Goal: Task Accomplishment & Management: Complete application form

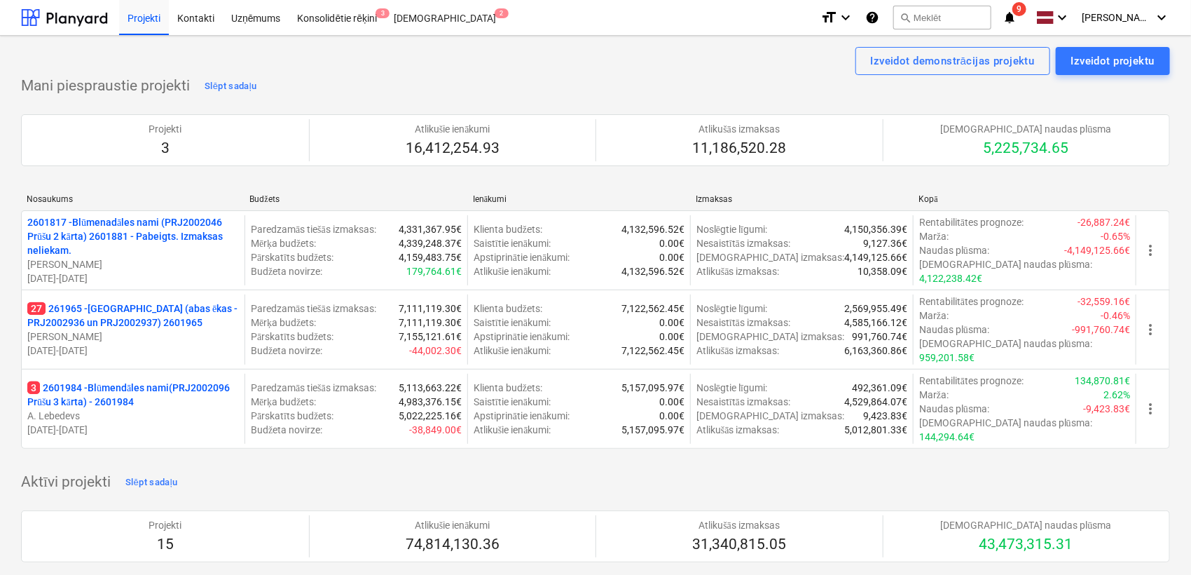
click at [1017, 23] on icon "notifications" at bounding box center [1010, 17] width 14 height 17
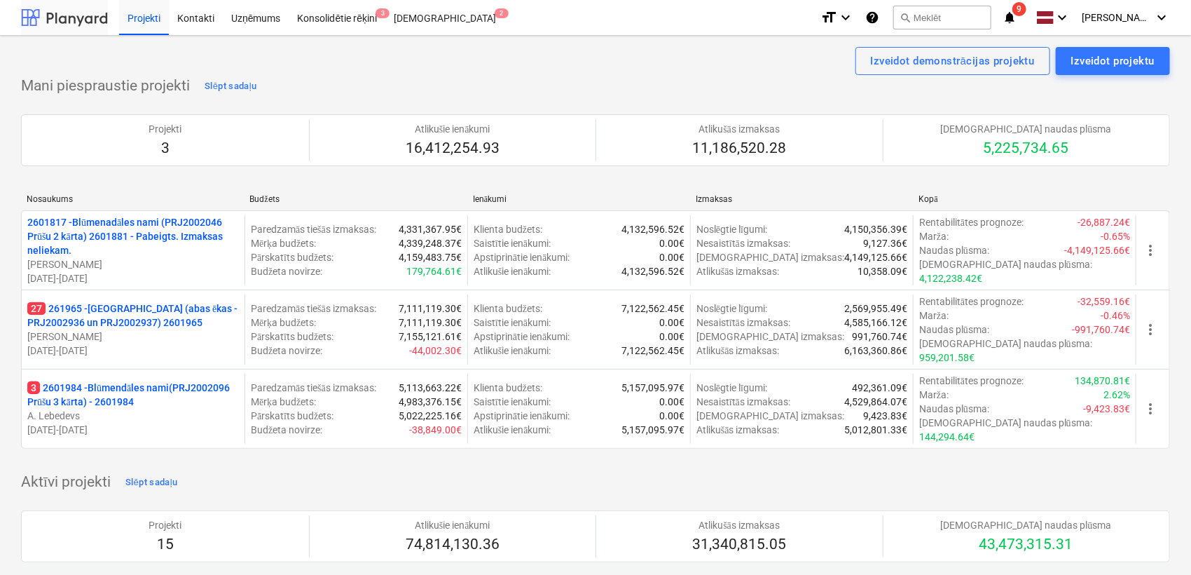
click at [75, 14] on div at bounding box center [64, 17] width 87 height 35
click at [121, 317] on p "27 261965 - [GEOGRAPHIC_DATA] (abas ēkas - PRJ2002936 un PRJ2002937) 2601965" at bounding box center [133, 315] width 212 height 28
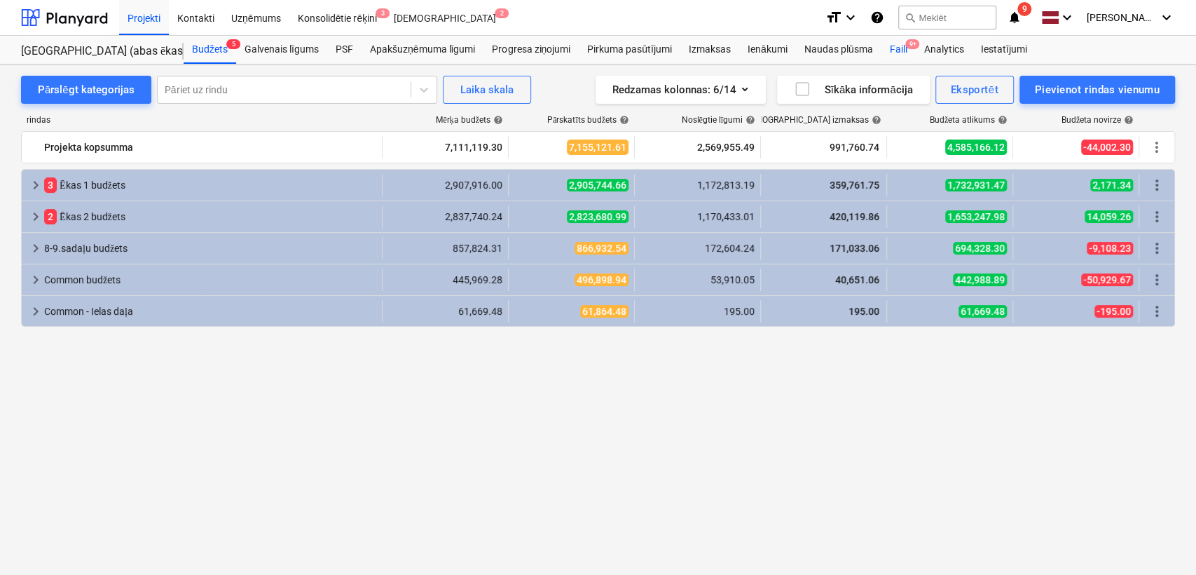
click at [903, 42] on div "Faili 9+" at bounding box center [898, 50] width 34 height 28
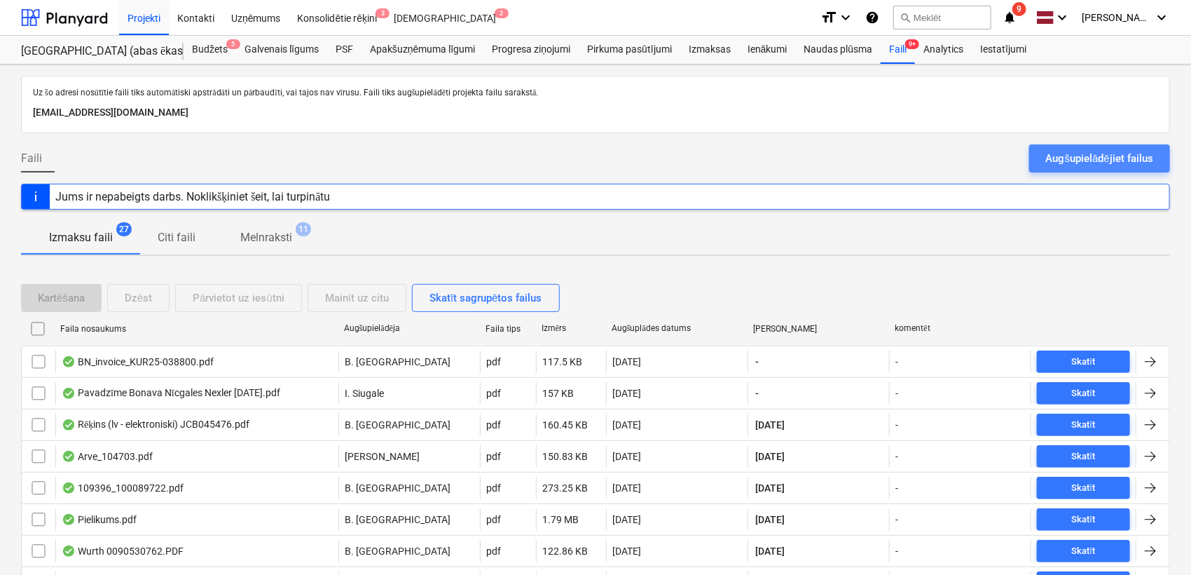
drag, startPoint x: 1088, startPoint y: 154, endPoint x: 1111, endPoint y: 119, distance: 42.0
click at [1089, 154] on div "Augšupielādējiet failus" at bounding box center [1099, 158] width 107 height 18
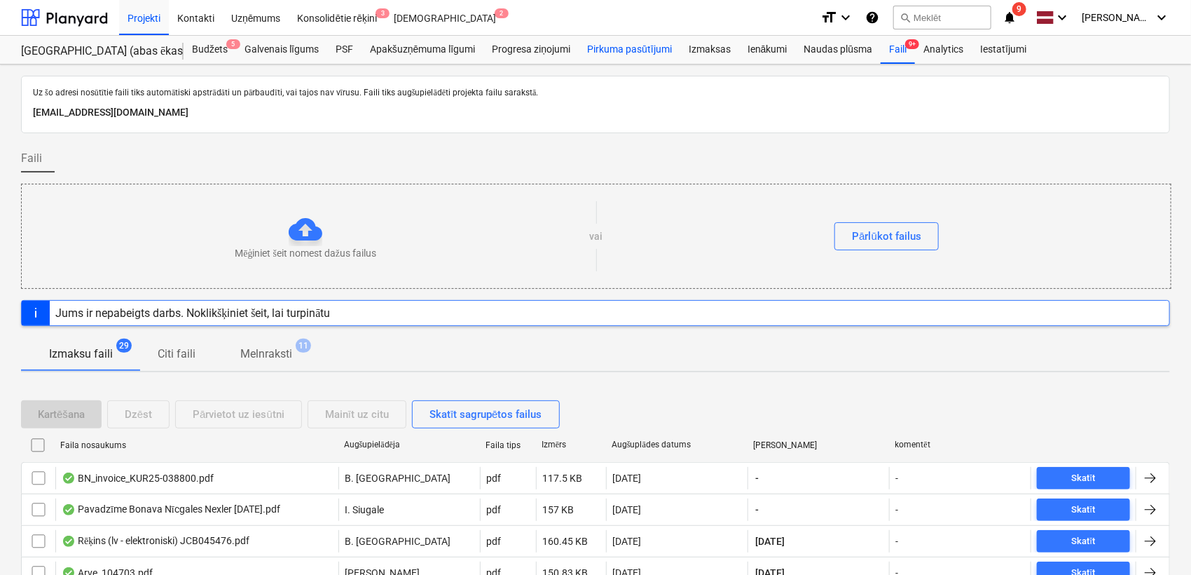
click at [610, 52] on div "Pirkuma pasūtījumi" at bounding box center [630, 50] width 102 height 28
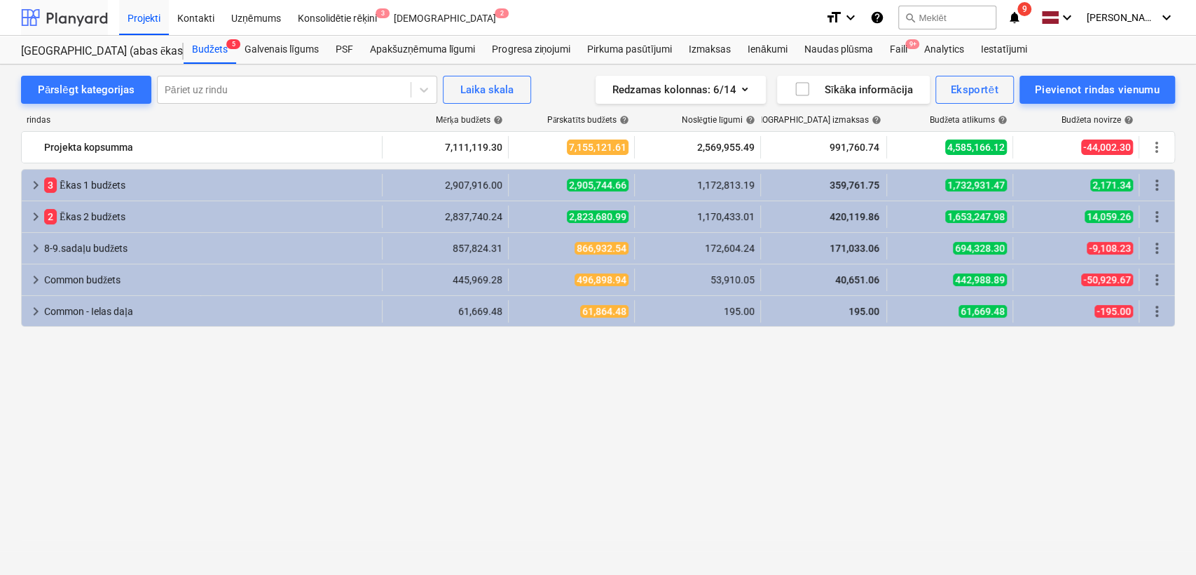
click at [85, 18] on div at bounding box center [64, 17] width 87 height 35
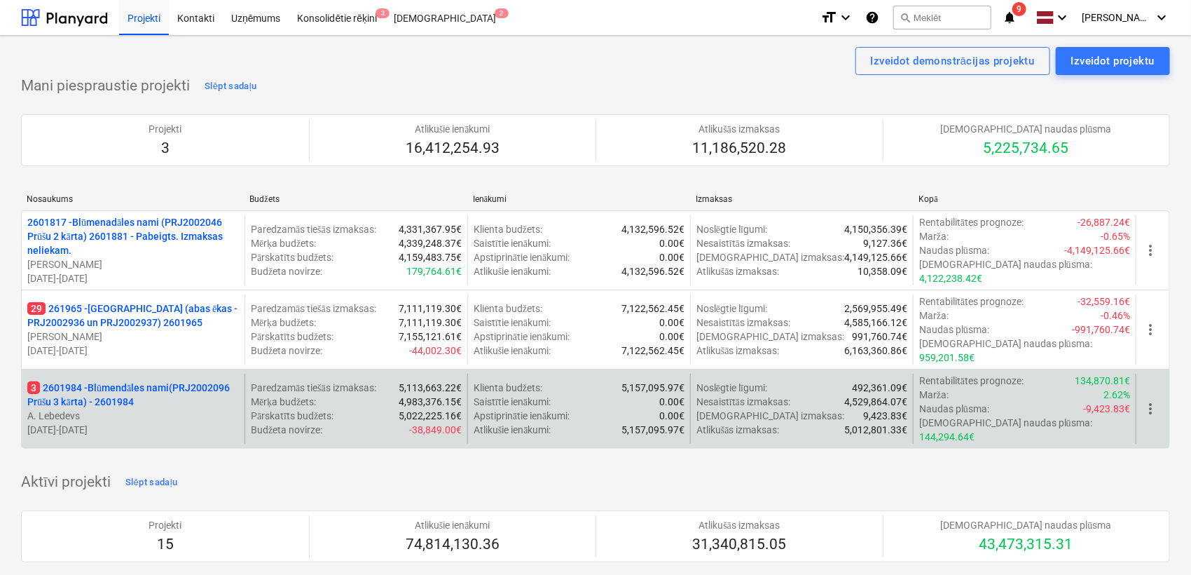
click at [95, 381] on p "3 2601984 - Blūmendāles nami(PRJ2002096 Prūšu 3 kārta) - 2601984" at bounding box center [133, 395] width 212 height 28
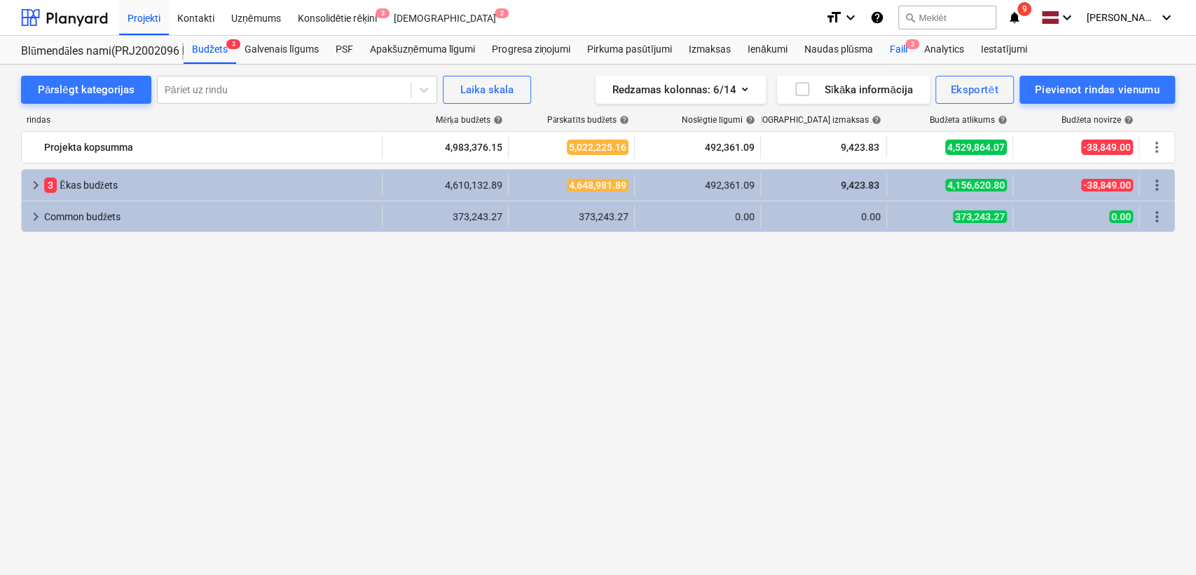
click at [896, 43] on div "Faili 3" at bounding box center [898, 50] width 34 height 28
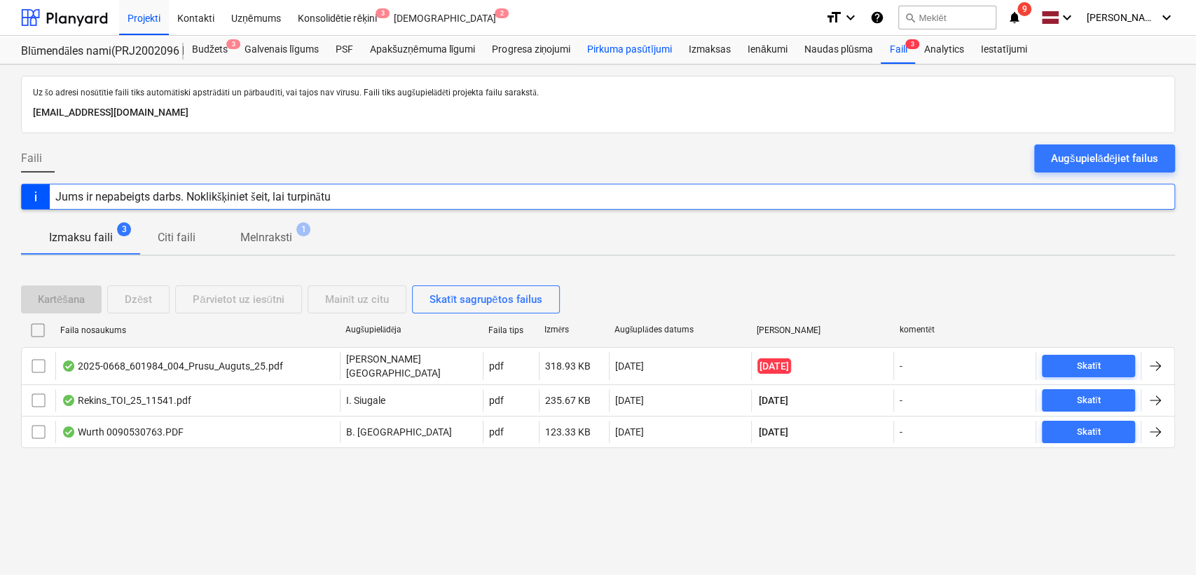
click at [641, 51] on div "Pirkuma pasūtījumi" at bounding box center [630, 50] width 102 height 28
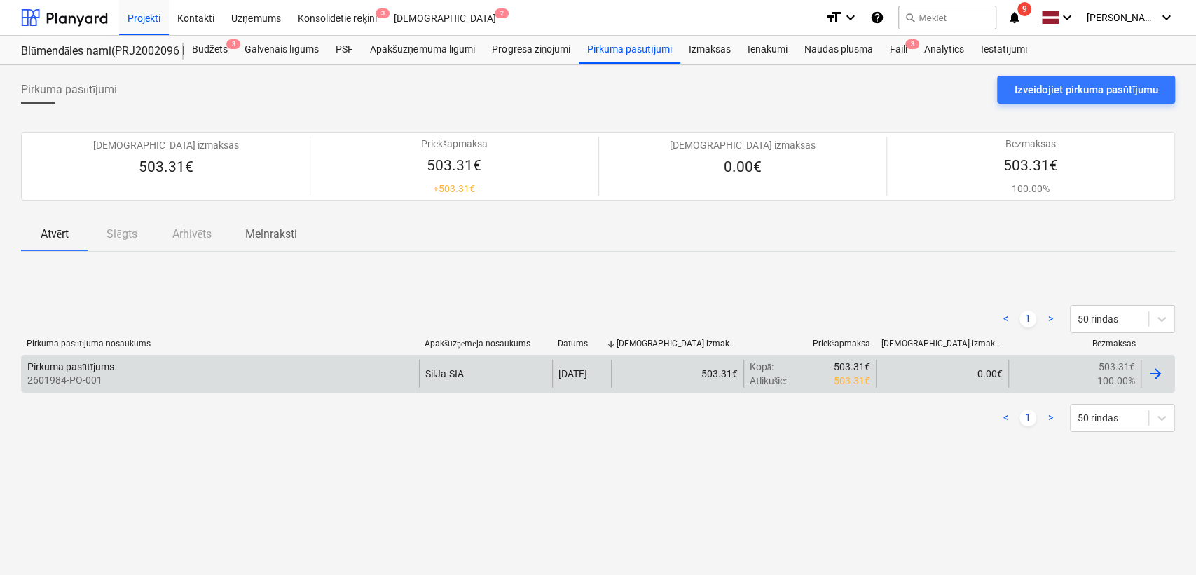
click at [1154, 363] on div at bounding box center [1158, 374] width 34 height 28
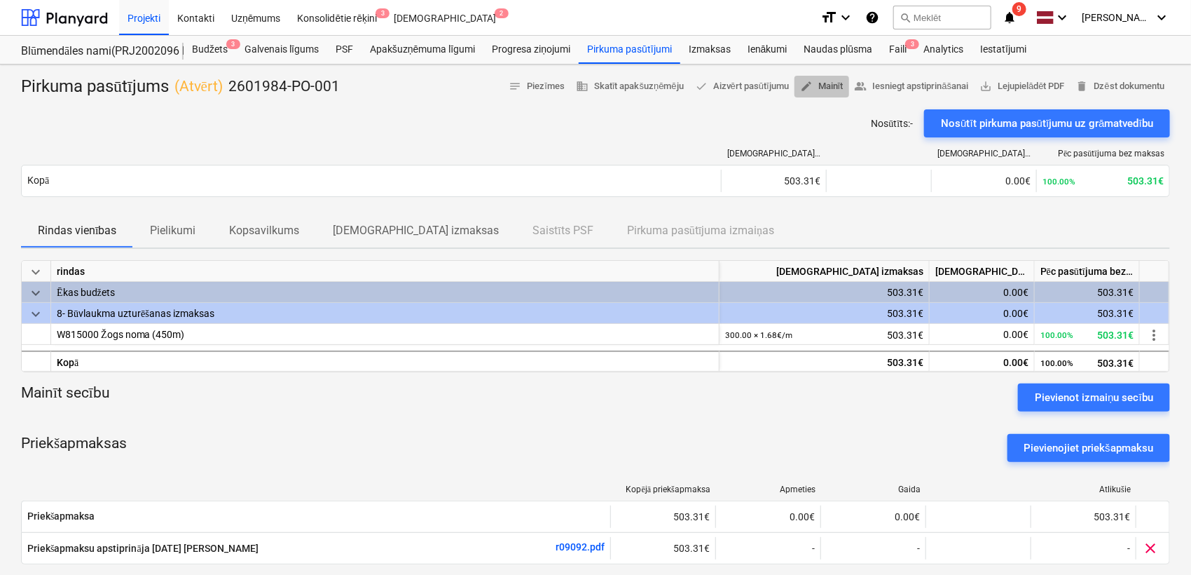
click at [826, 85] on span "edit Mainīt" at bounding box center [821, 86] width 43 height 16
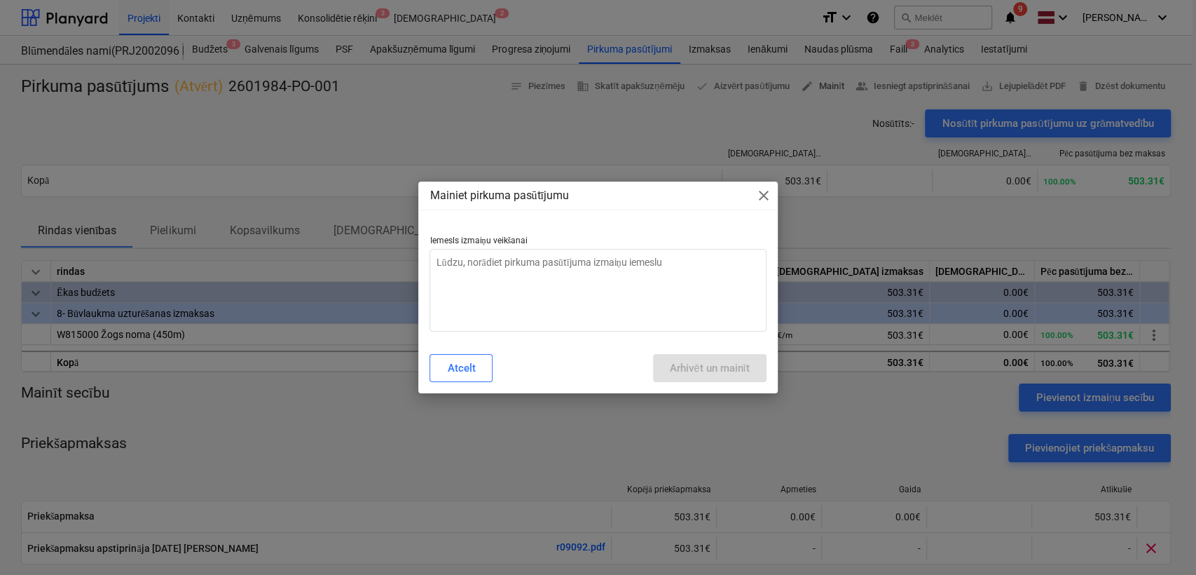
type textarea "x"
click at [675, 270] on textarea at bounding box center [598, 290] width 336 height 83
type textarea "N"
type textarea "x"
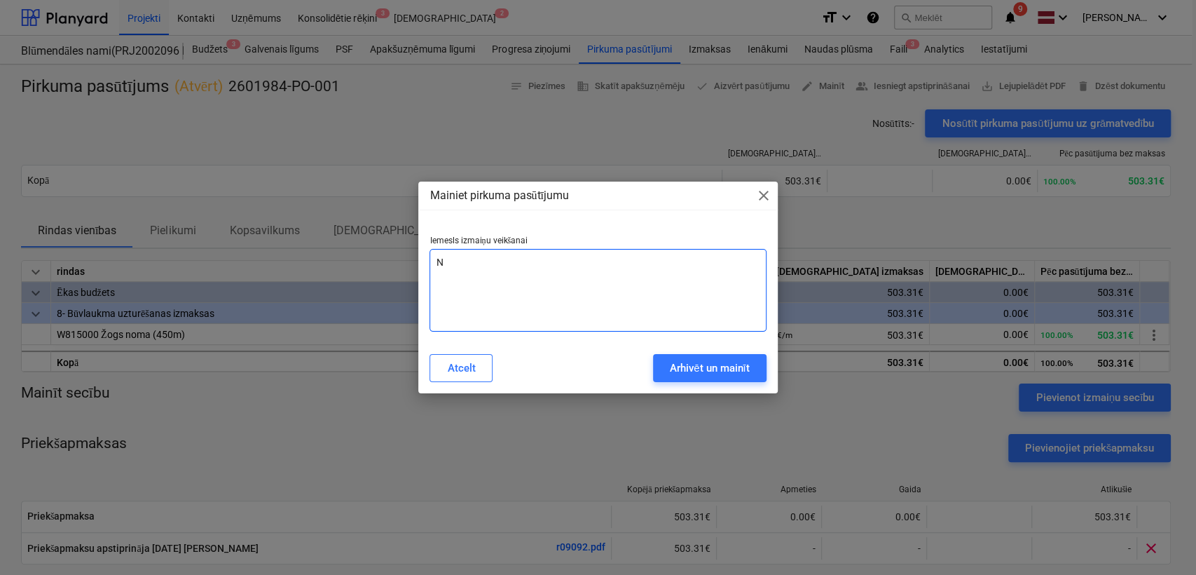
type textarea "Ne"
type textarea "x"
type textarea "Nek"
type textarea "x"
type textarea "Neko"
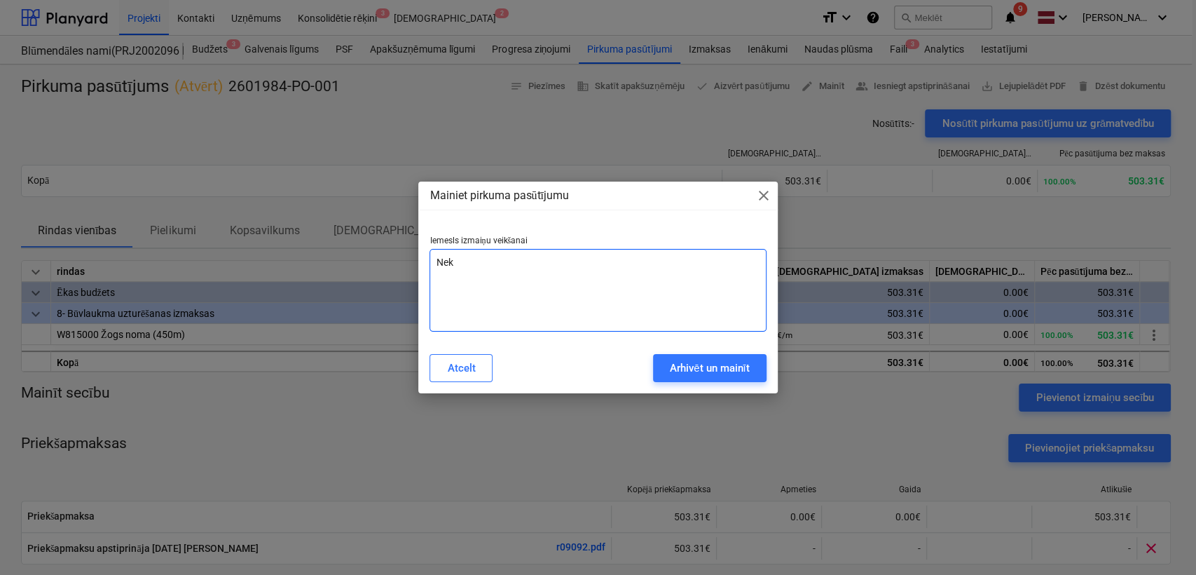
type textarea "x"
type textarea "Nekor"
type textarea "x"
type textarea "Nekore"
type textarea "x"
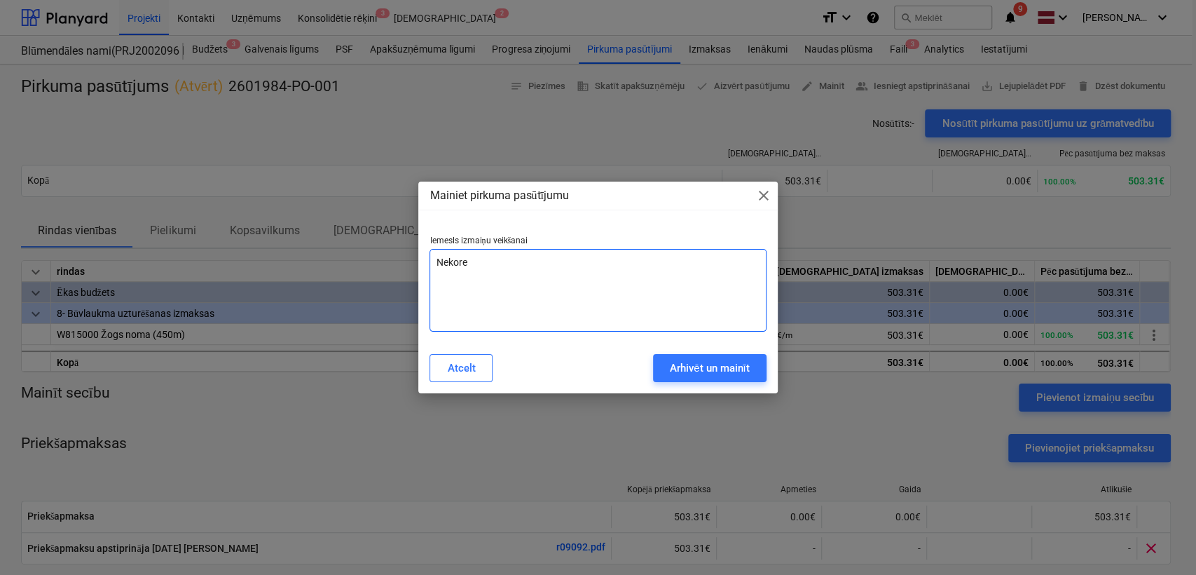
type textarea "Nekorek"
type textarea "x"
type textarea "Nekorekt"
type textarea "x"
type textarea "Nekorekta"
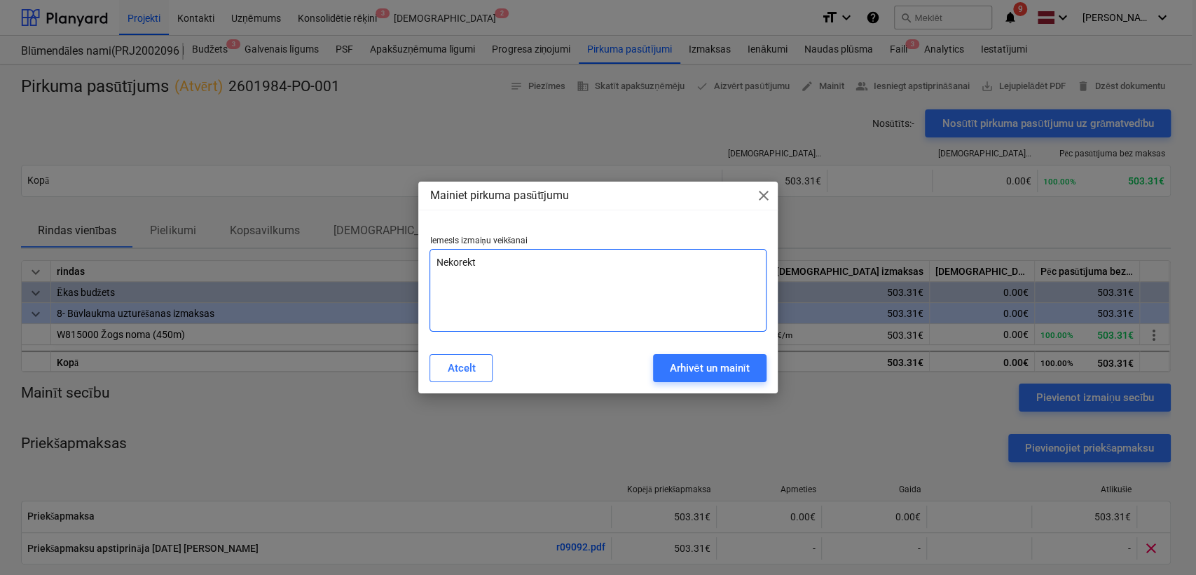
type textarea "x"
type textarea "Nekorekta"
type textarea "x"
type textarea "Nekorekta s"
type textarea "x"
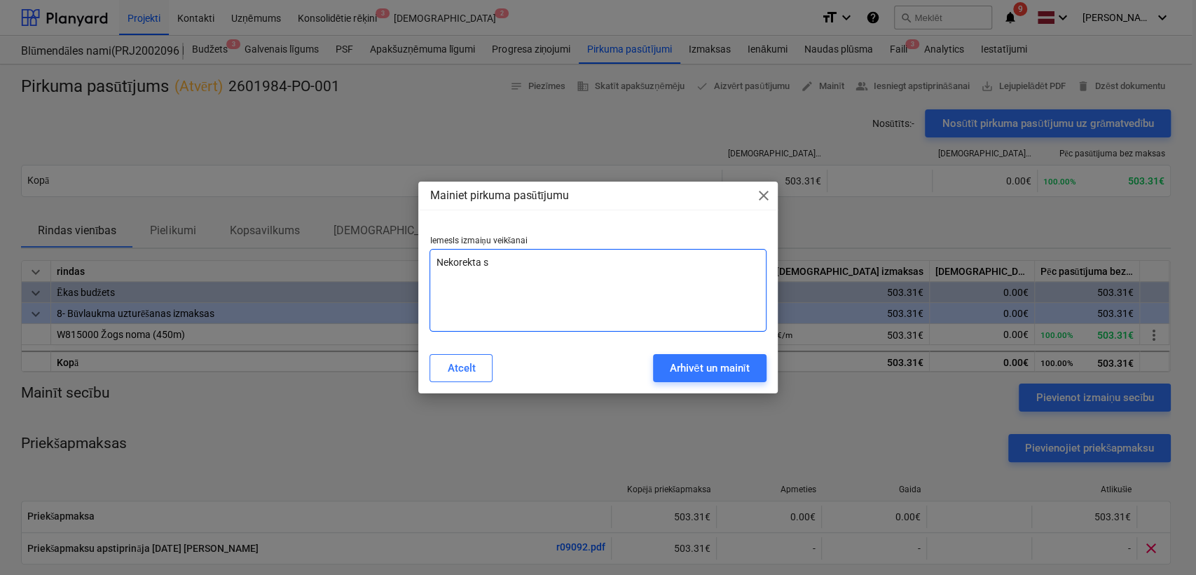
type textarea "Nekorekta su"
type textarea "x"
type textarea "Nekorekta sum"
type textarea "x"
type textarea "Nekorekta summ"
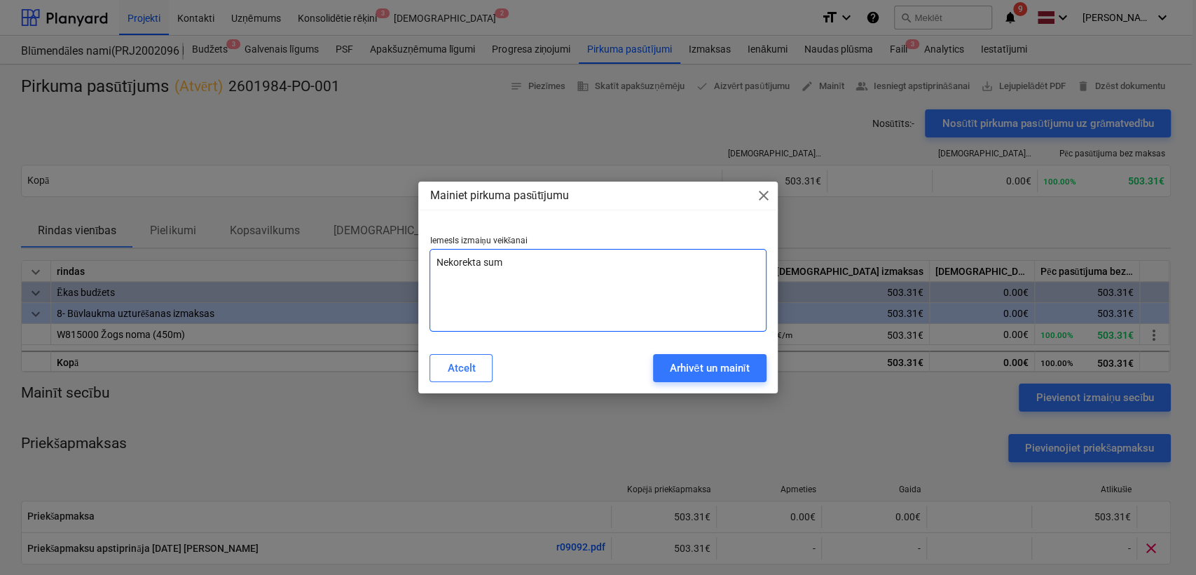
type textarea "x"
type textarea "Nekorekta summa"
type textarea "x"
type textarea "Nekorekta summa"
type textarea "x"
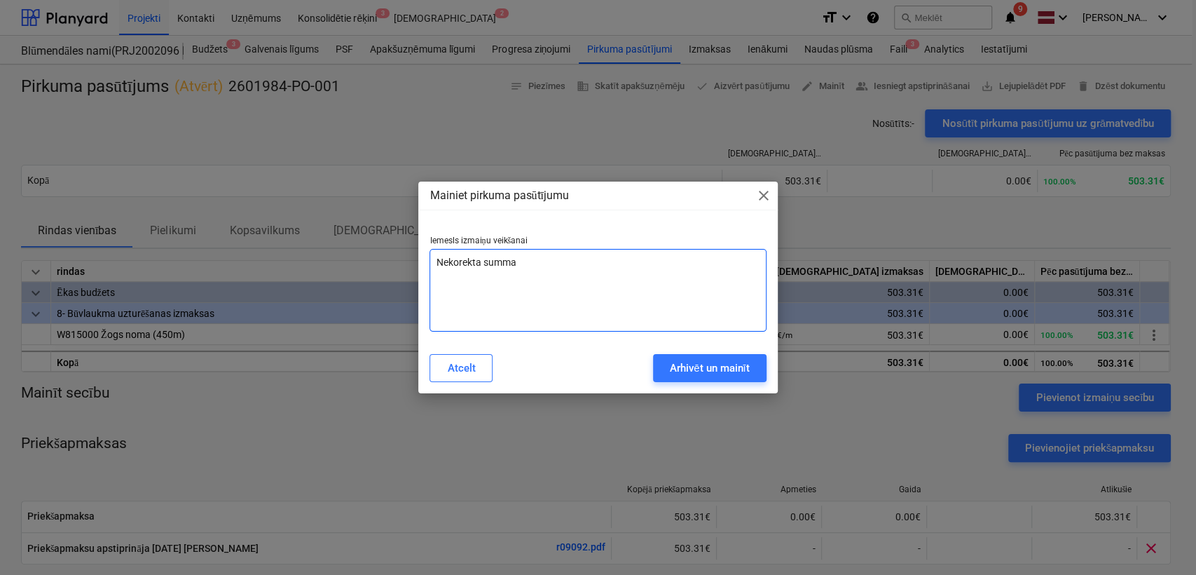
type textarea "Nekorekta summa n"
type textarea "x"
type textarea "Nekorekta summa no"
type textarea "x"
type textarea "Nekorekta summa nor"
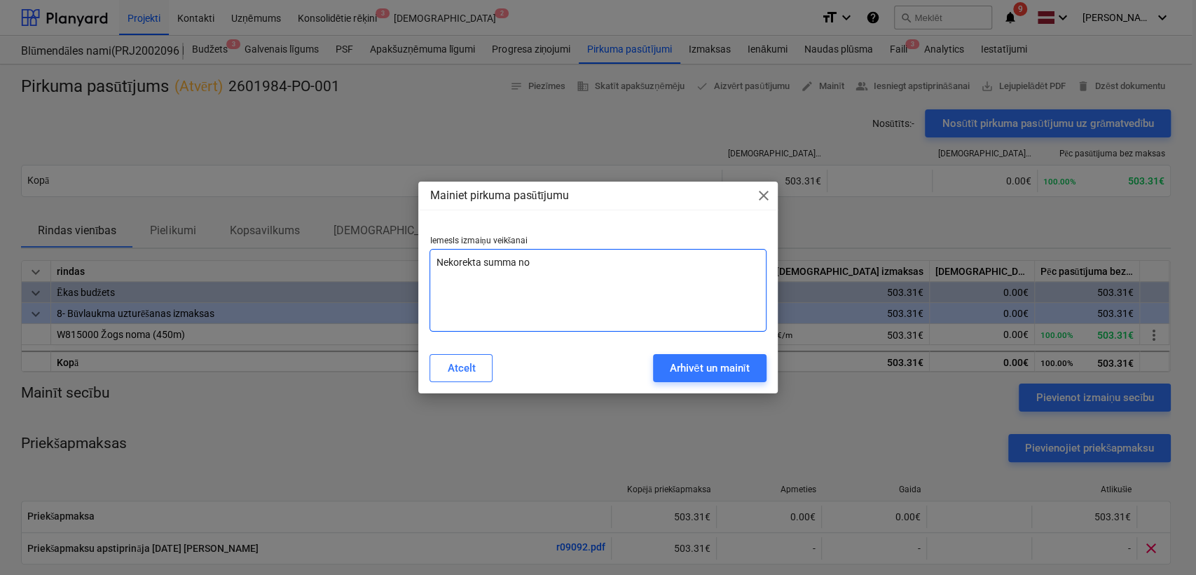
type textarea "x"
type textarea "Nekorekta summa norā"
type textarea "x"
type textarea "Nekorekta summa norād"
type textarea "x"
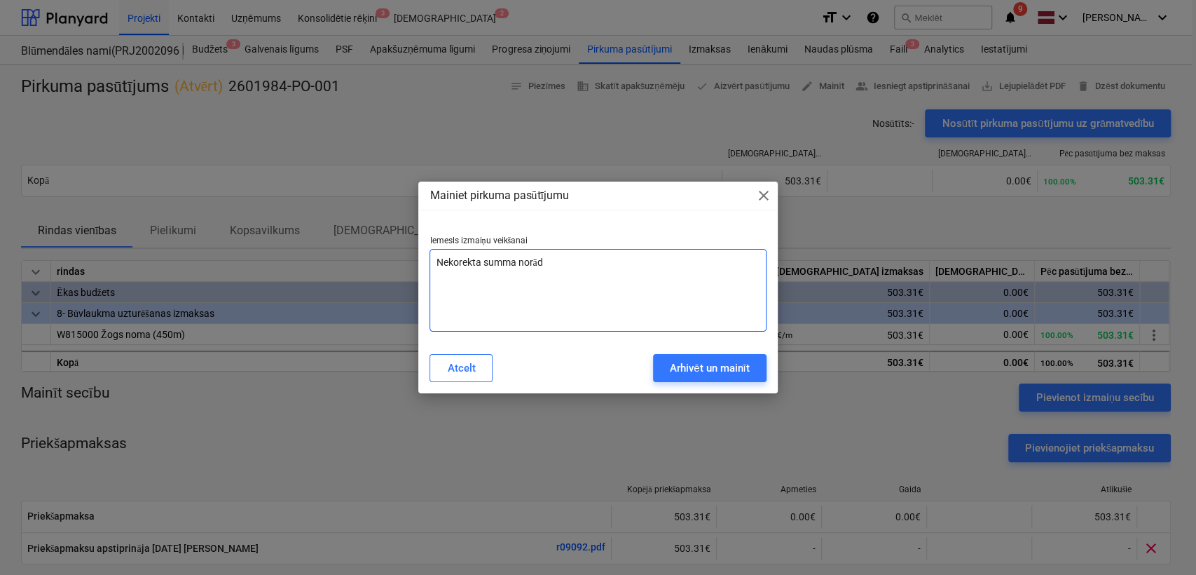
type textarea "Nekorekta summa norādī"
type textarea "x"
type textarea "Nekorekta summa norādīt"
type textarea "x"
type textarea "Nekorekta summa norādīta"
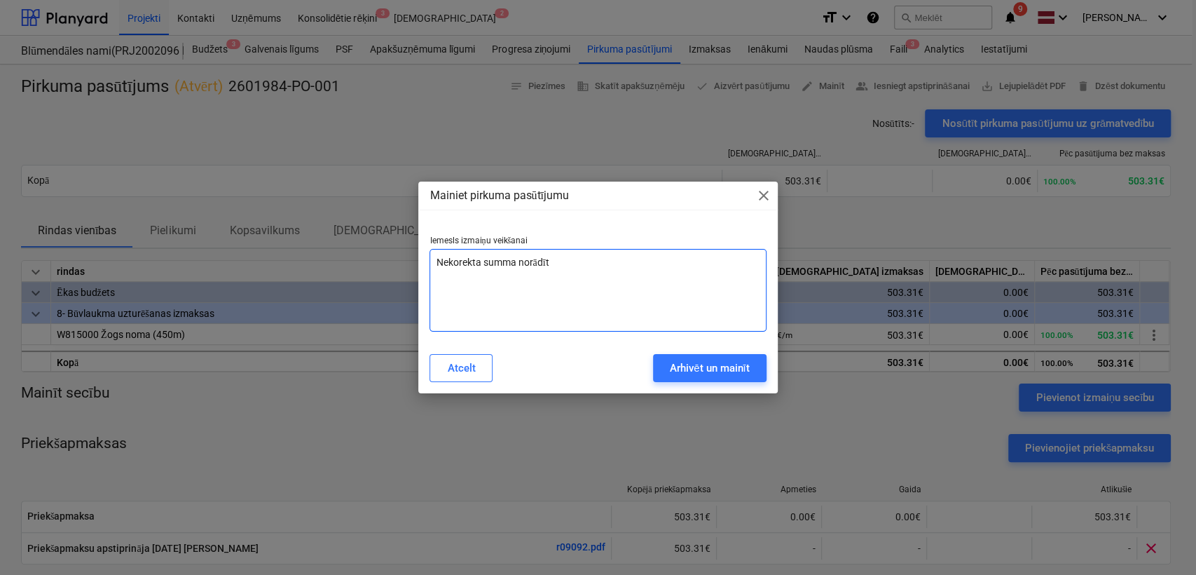
type textarea "x"
type textarea "Nekorekta summa norādīta."
type textarea "x"
type textarea "Nekorekta summa norādīta."
type textarea "x"
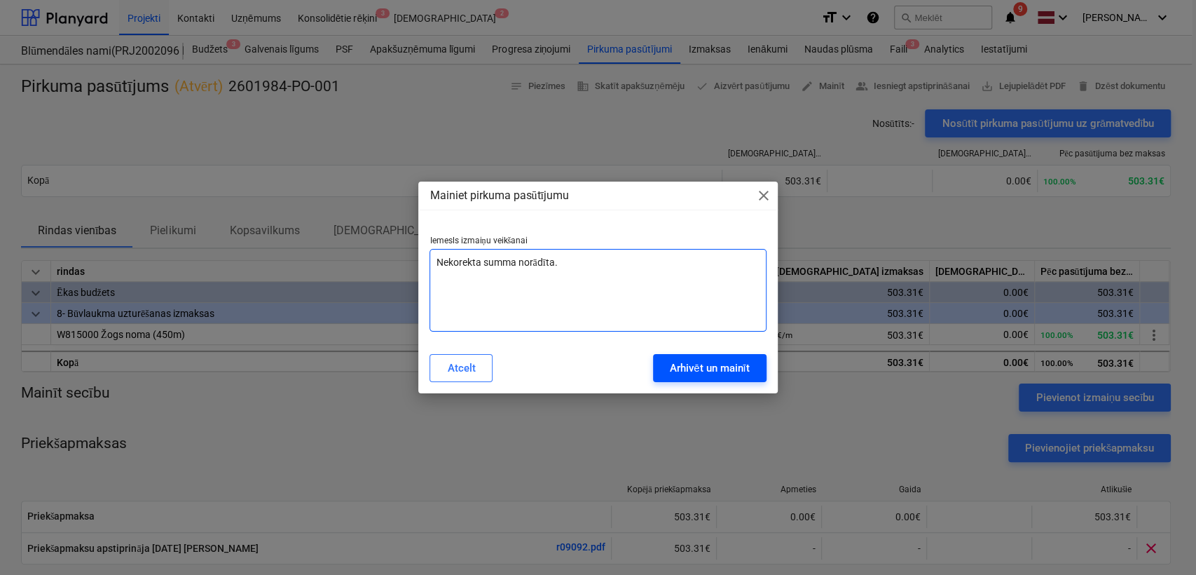
type textarea "Nekorekta summa norādīta."
click at [718, 371] on div "Arhivēt un mainīt" at bounding box center [710, 368] width 80 height 18
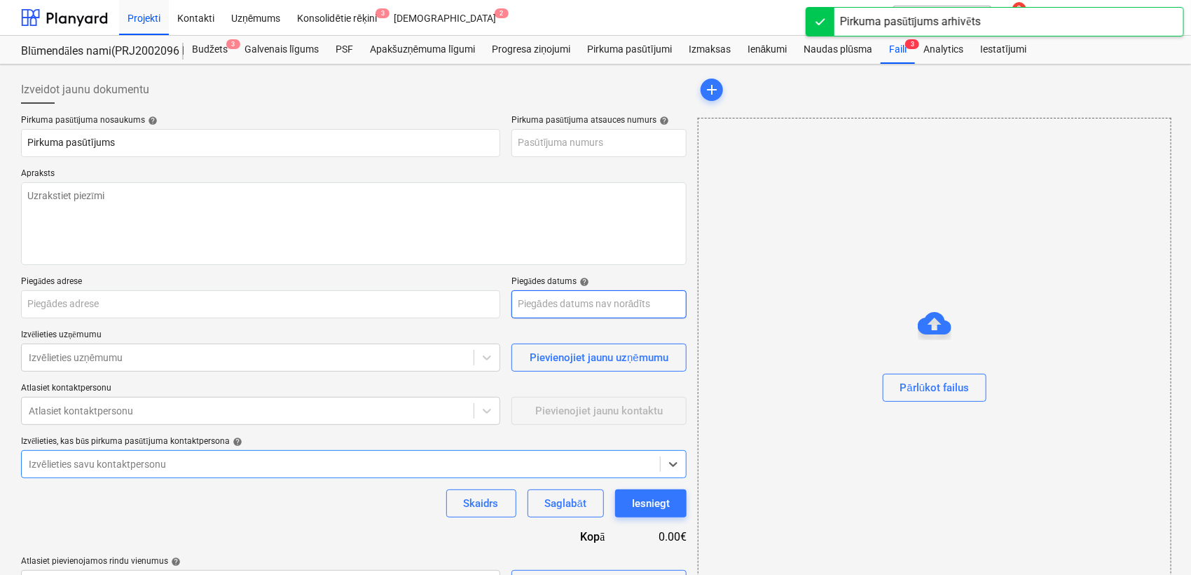
type textarea "x"
type input "2601984-PO-001"
type textarea "."
type input "[STREET_ADDRESS]"
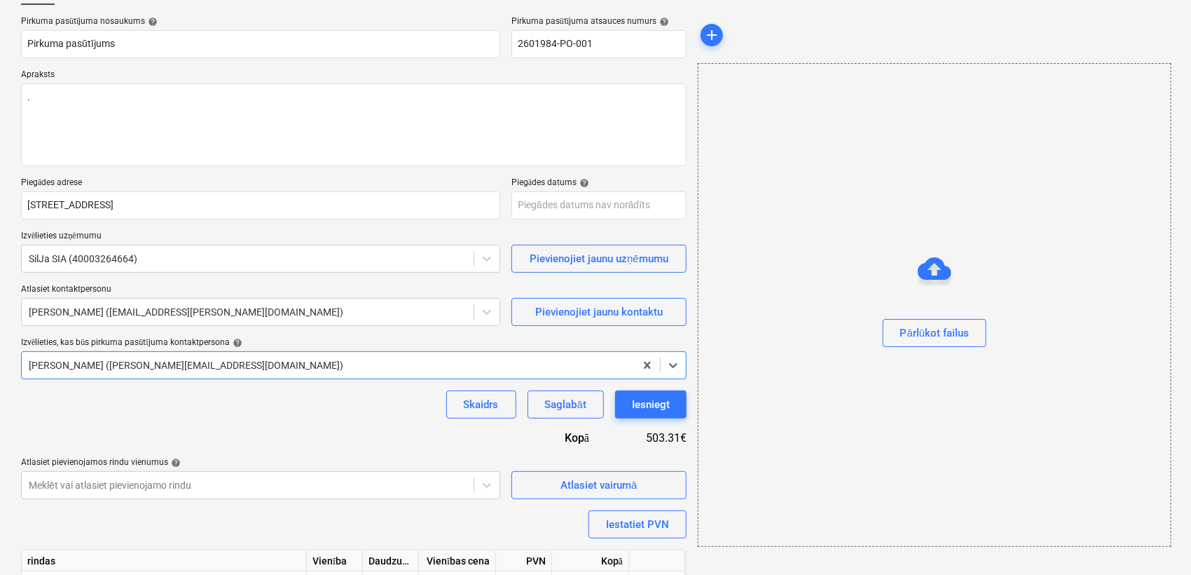
scroll to position [69, 0]
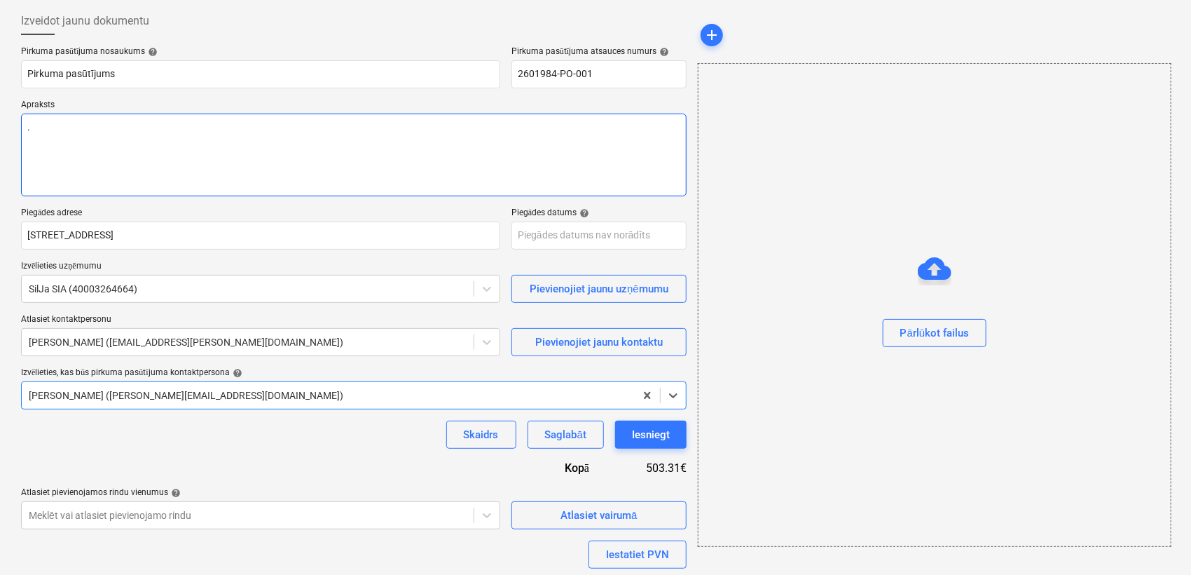
click at [310, 132] on textarea "." at bounding box center [354, 155] width 666 height 83
type textarea "x"
type textarea "."
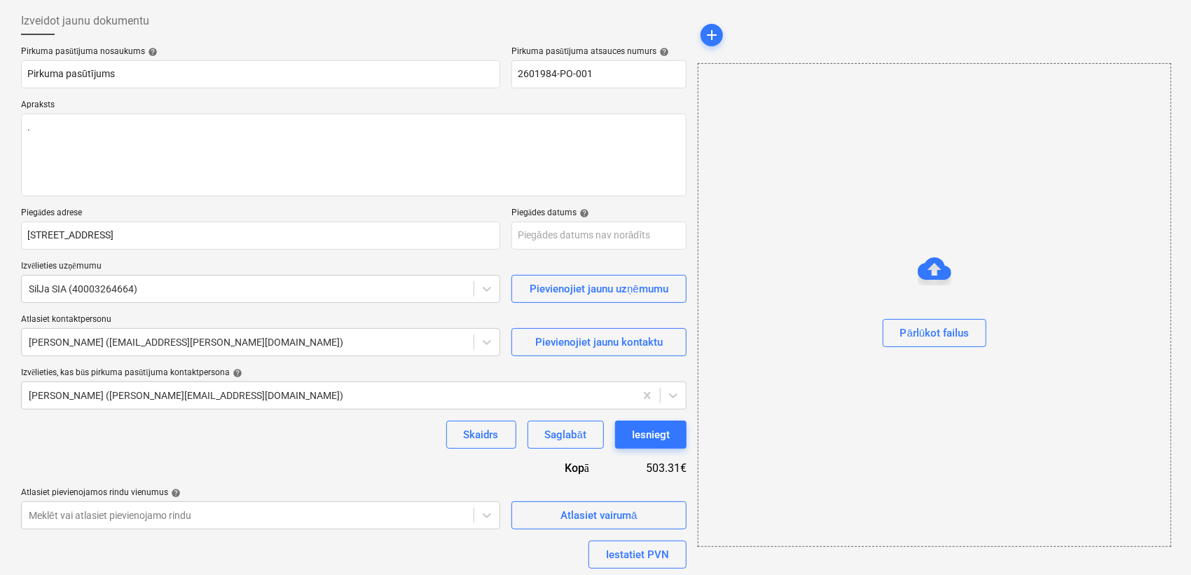
click at [403, 35] on div at bounding box center [354, 40] width 666 height 11
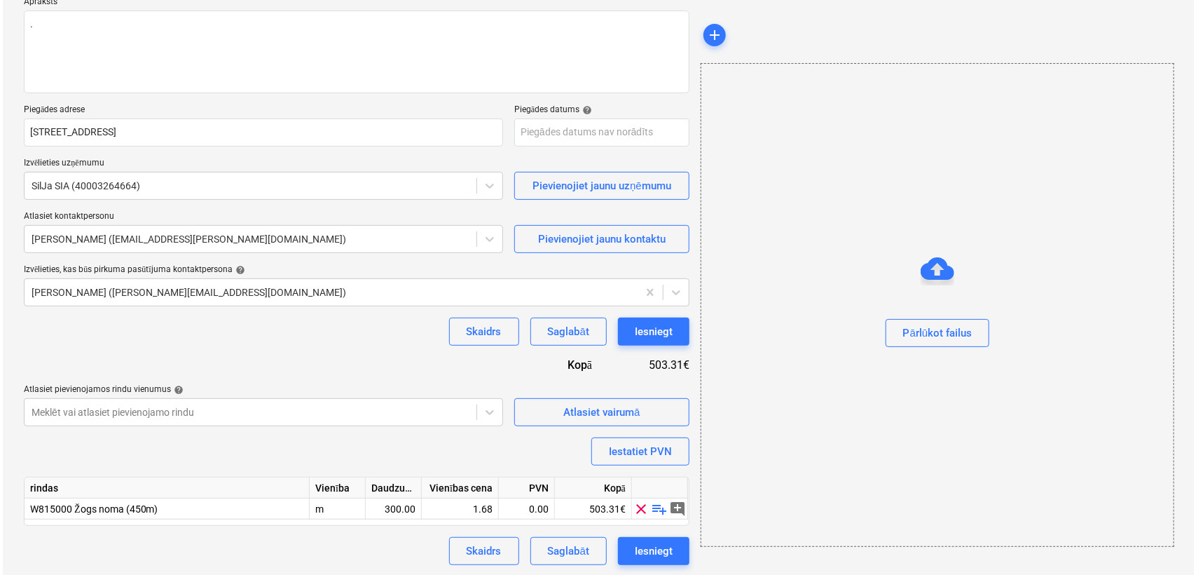
scroll to position [173, 0]
type textarea "x"
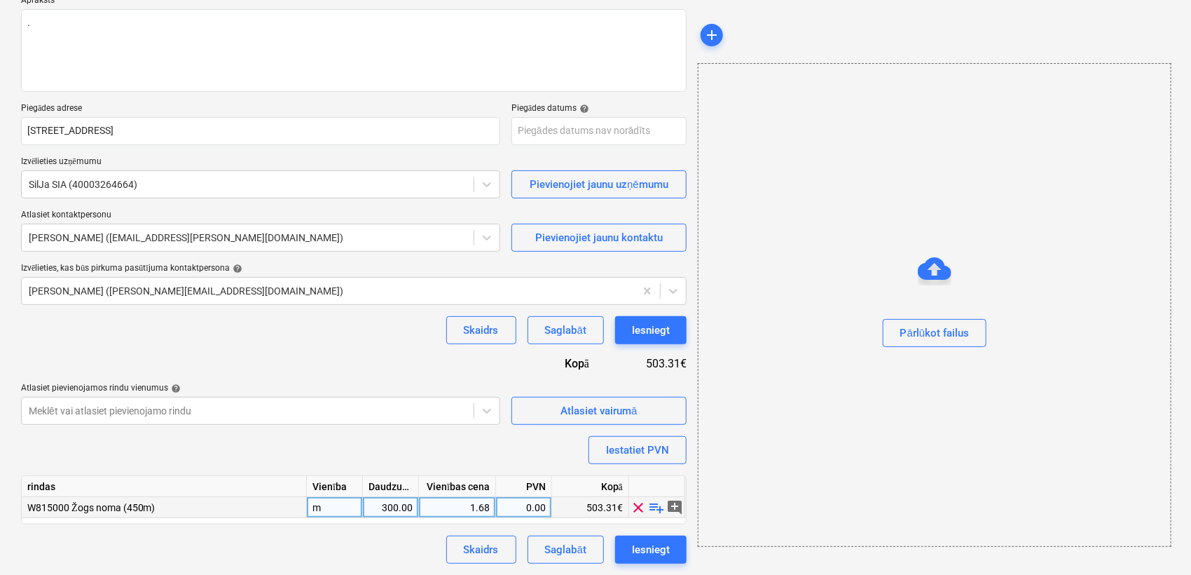
click at [398, 500] on div "300.00" at bounding box center [391, 507] width 44 height 21
type input "1"
type textarea "x"
click at [433, 504] on div "1.68" at bounding box center [457, 507] width 65 height 21
type input "509.31"
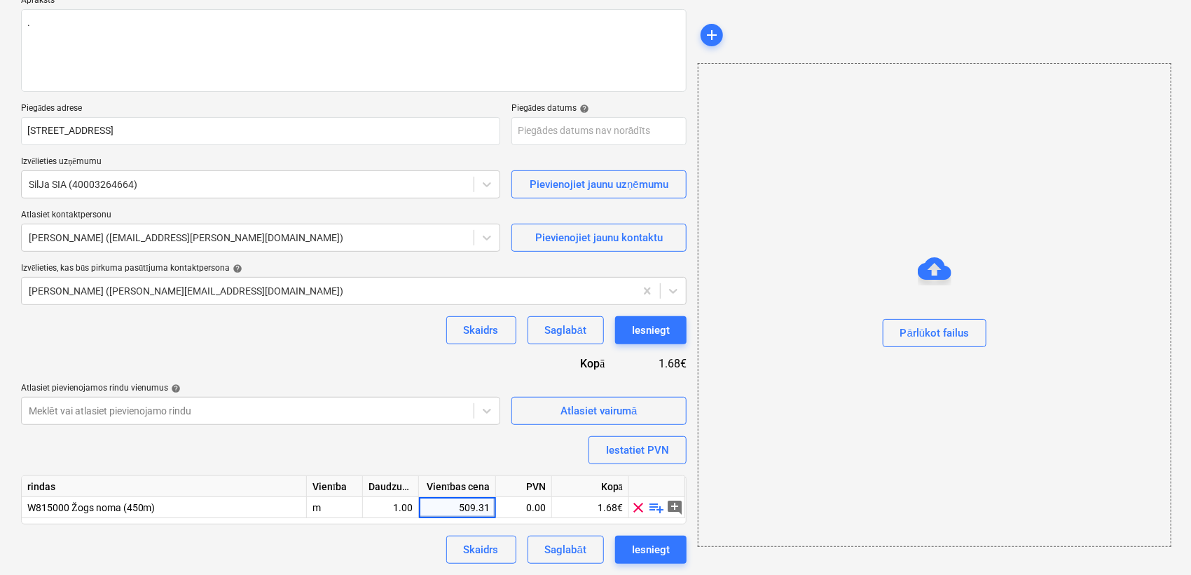
click at [393, 346] on div "Pirkuma pasūtījuma nosaukums help Pirkuma pasūtījums Pirkuma pasūtījuma atsauce…" at bounding box center [354, 253] width 666 height 622
click at [652, 554] on div "Iesniegt" at bounding box center [651, 549] width 38 height 18
type textarea "x"
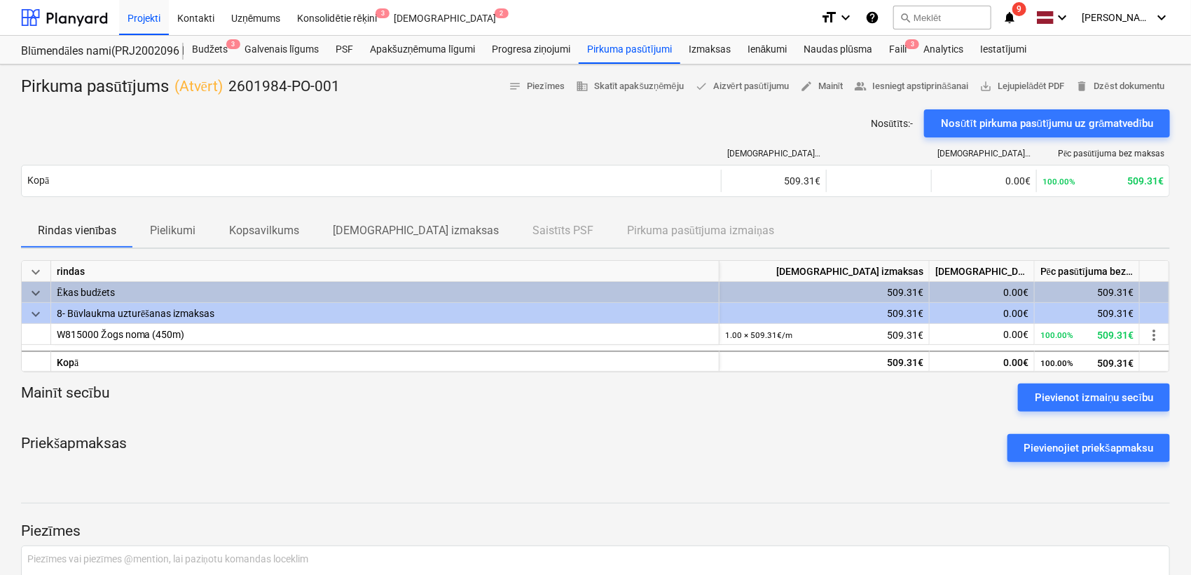
click at [178, 228] on p "Pielikumi" at bounding box center [173, 230] width 46 height 17
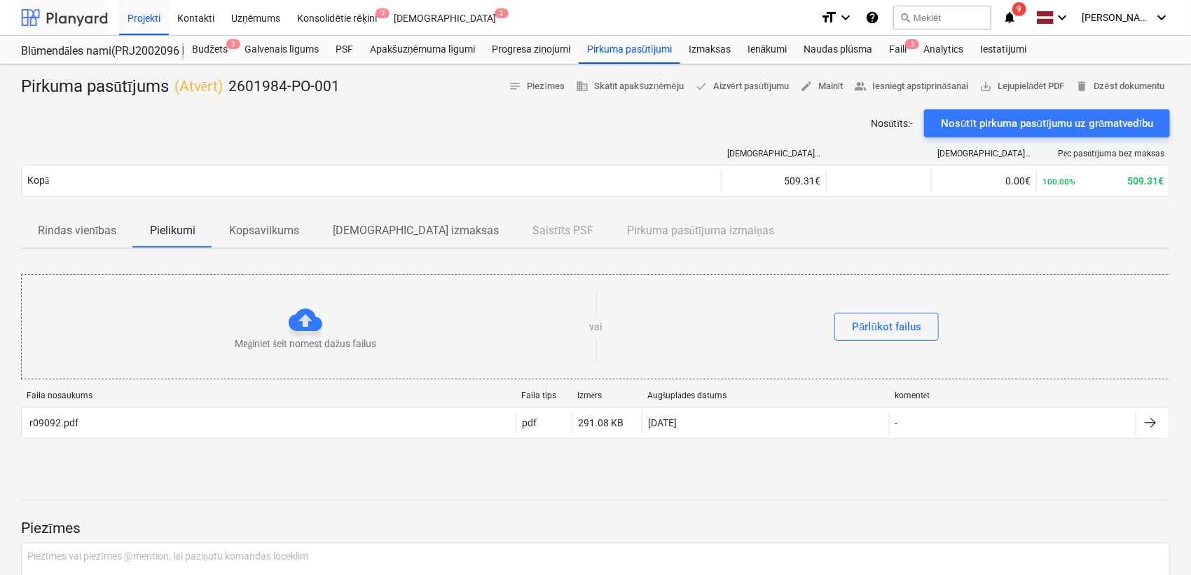
click at [69, 11] on div at bounding box center [64, 17] width 87 height 35
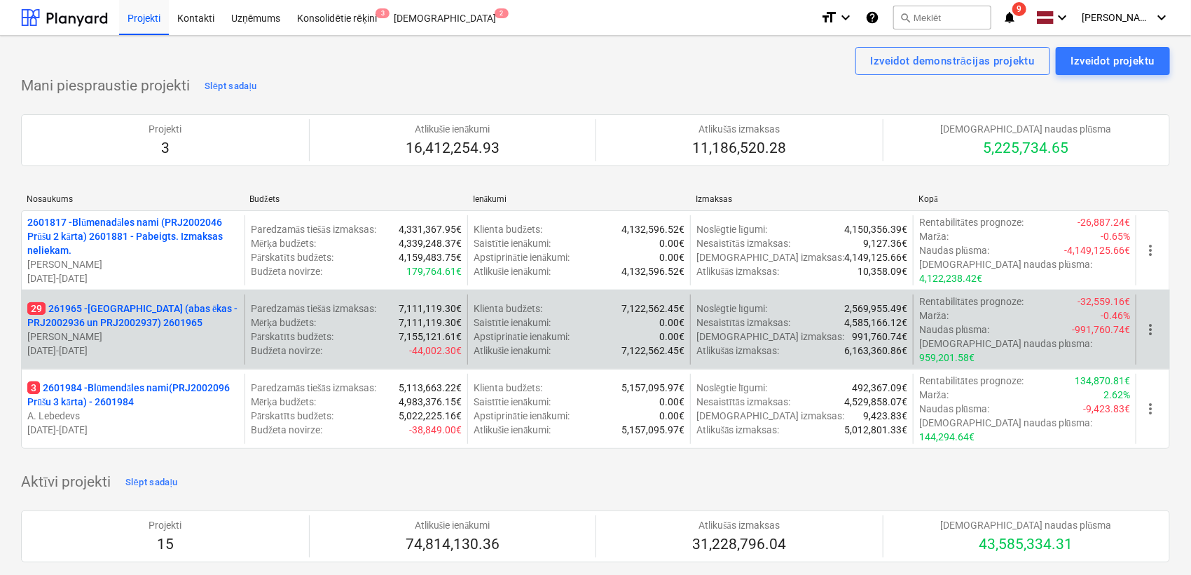
click at [188, 304] on p "29 261965 - [GEOGRAPHIC_DATA] (abas ēkas - PRJ2002936 un PRJ2002937) 2601965" at bounding box center [133, 315] width 212 height 28
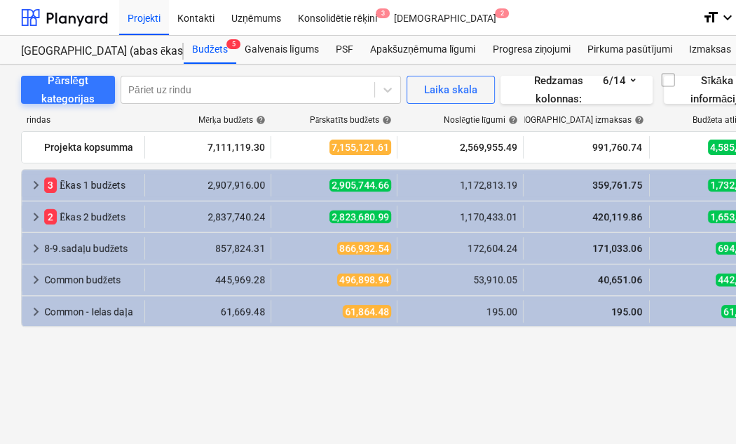
click at [402, 398] on div "keyboard_arrow_right 3 Ēkas 1 budžets 2,907,916.00 2,905,744.66 1,172,813.19 35…" at bounding box center [479, 333] width 917 height 329
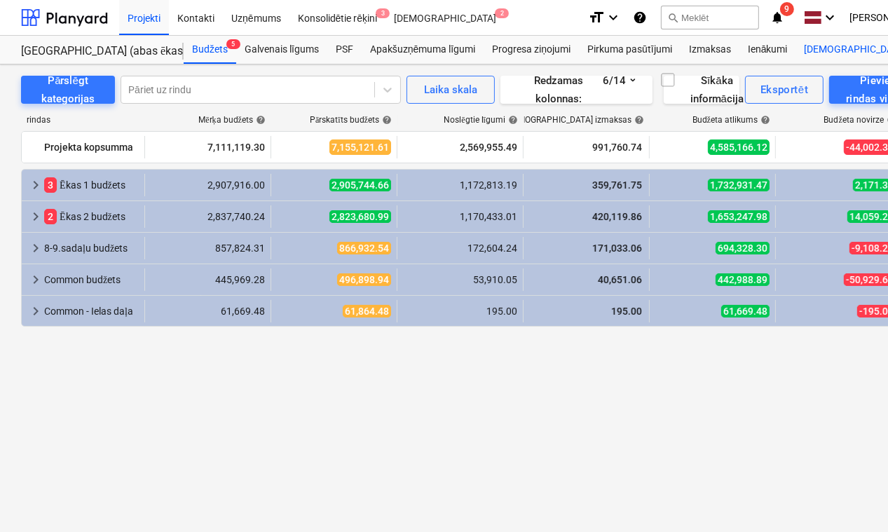
click at [856, 101] on div "Faili 9+" at bounding box center [890, 107] width 68 height 12
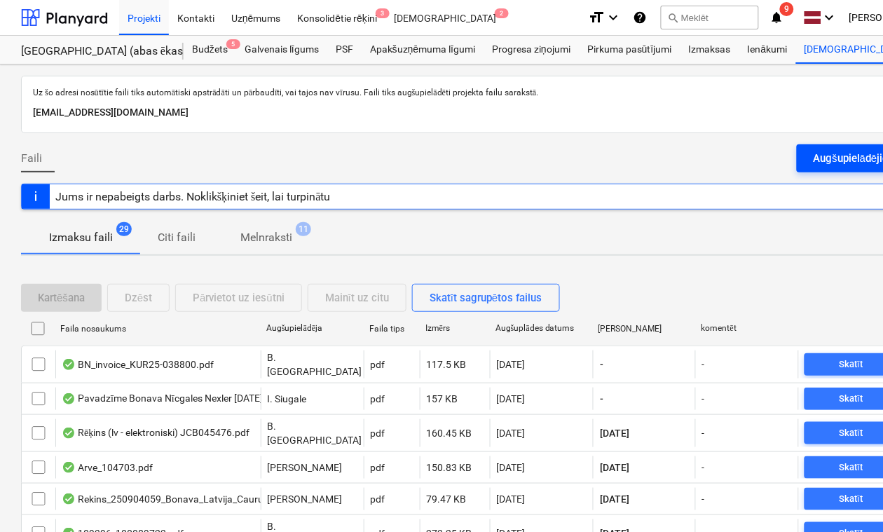
click at [856, 159] on div "Augšupielādējiet failus" at bounding box center [867, 158] width 107 height 18
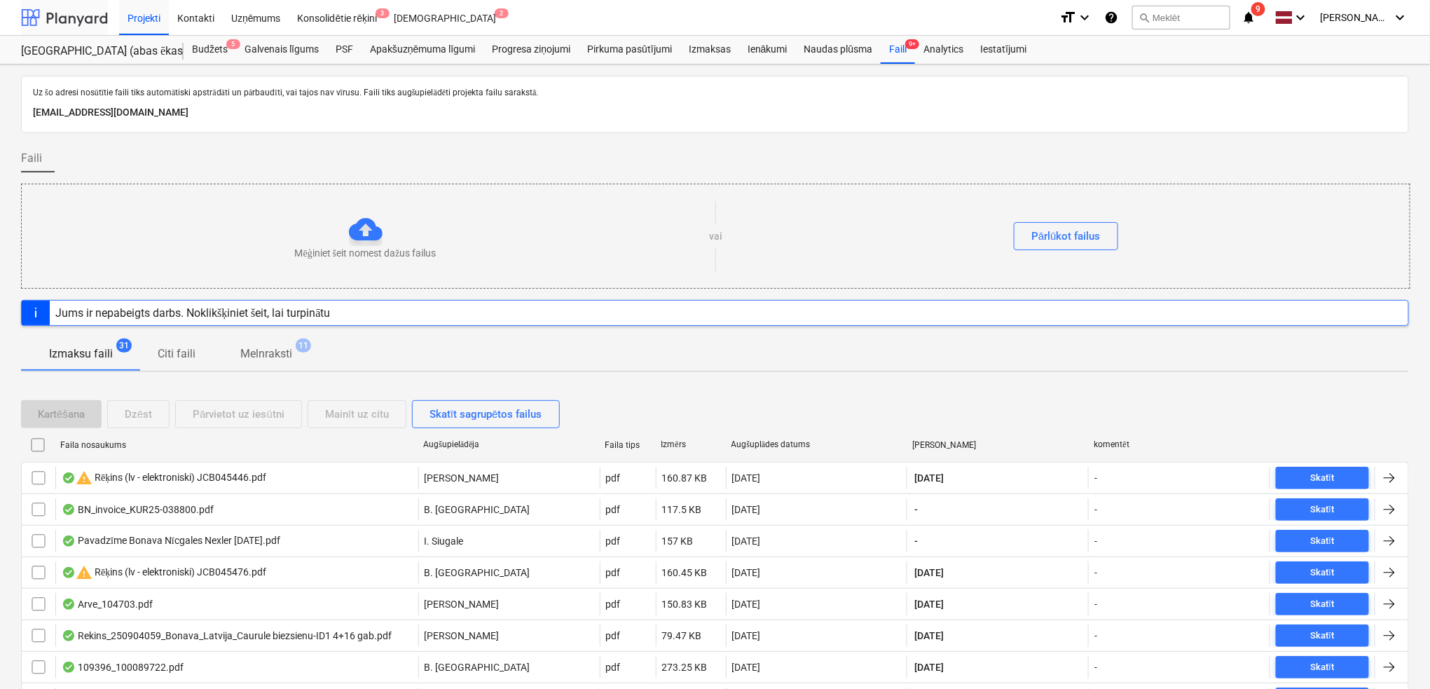
click at [72, 18] on div at bounding box center [64, 17] width 87 height 35
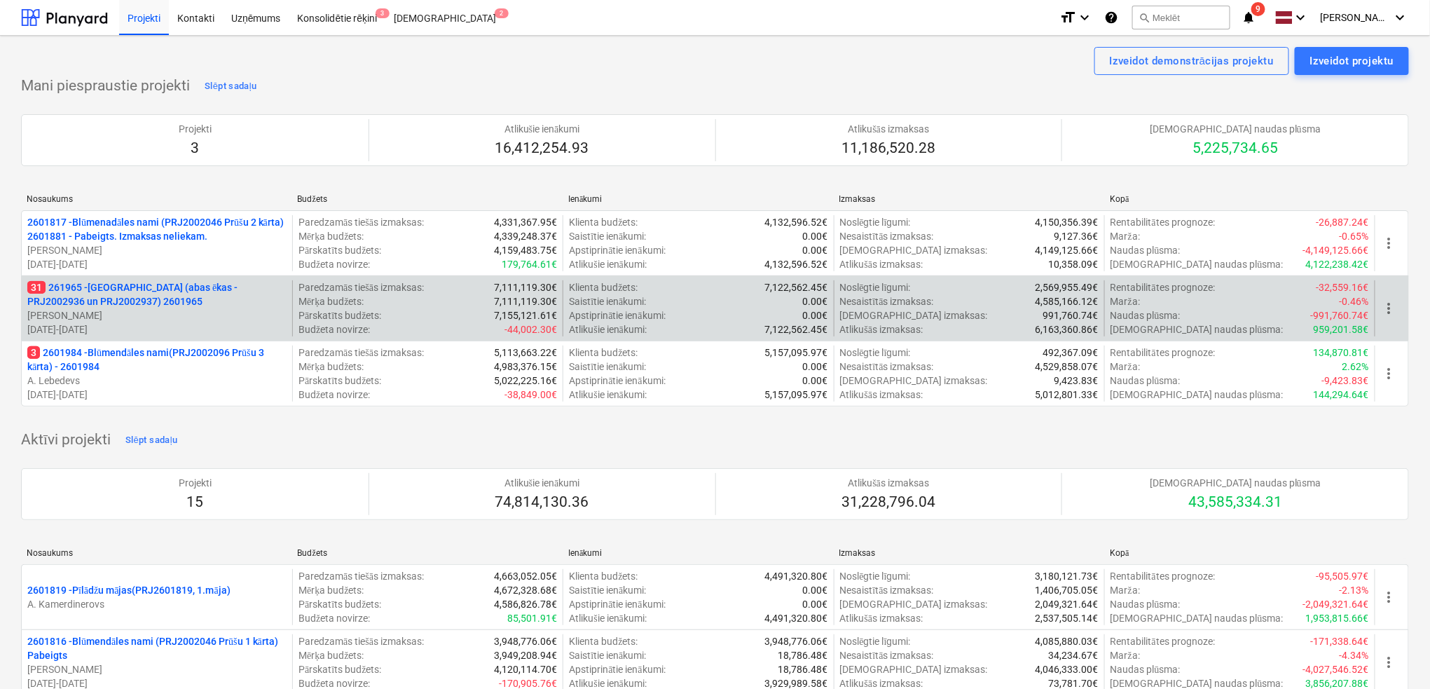
click at [73, 312] on p "[PERSON_NAME]" at bounding box center [156, 315] width 259 height 14
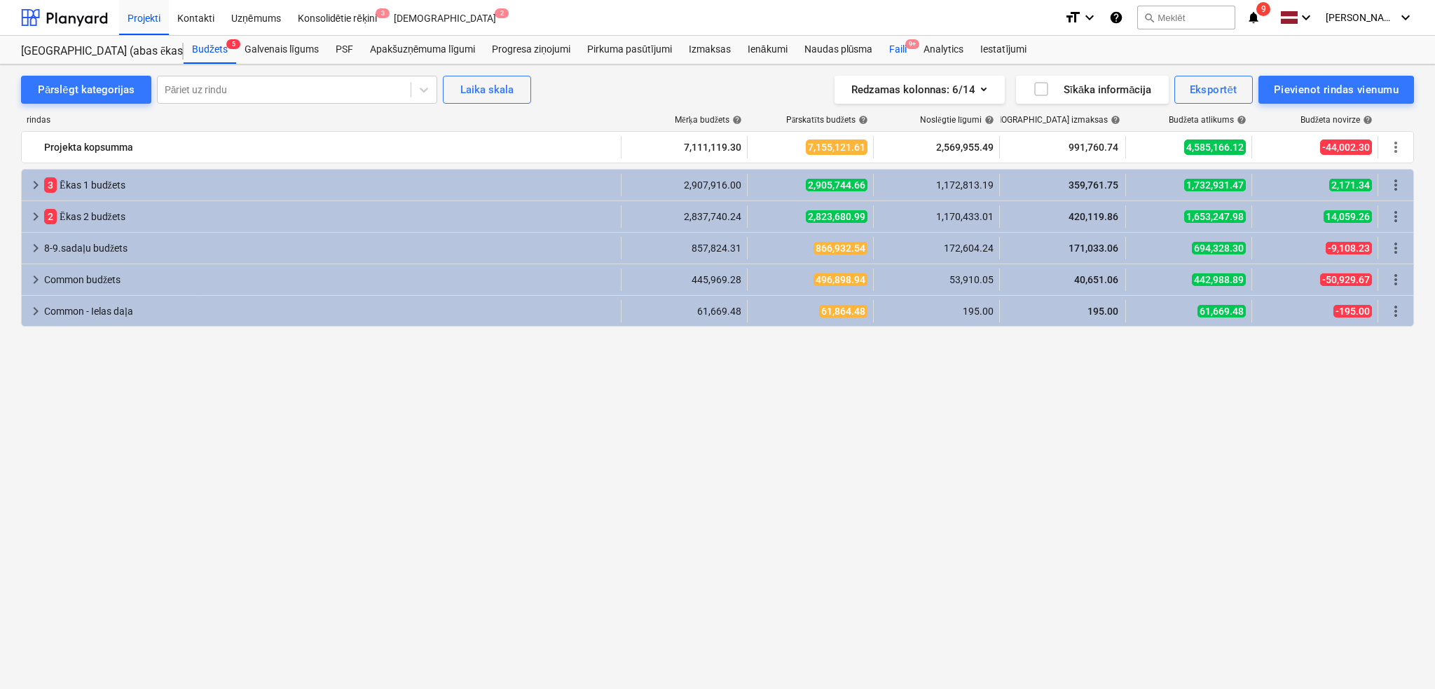
click at [897, 51] on div "Faili 9+" at bounding box center [898, 50] width 34 height 28
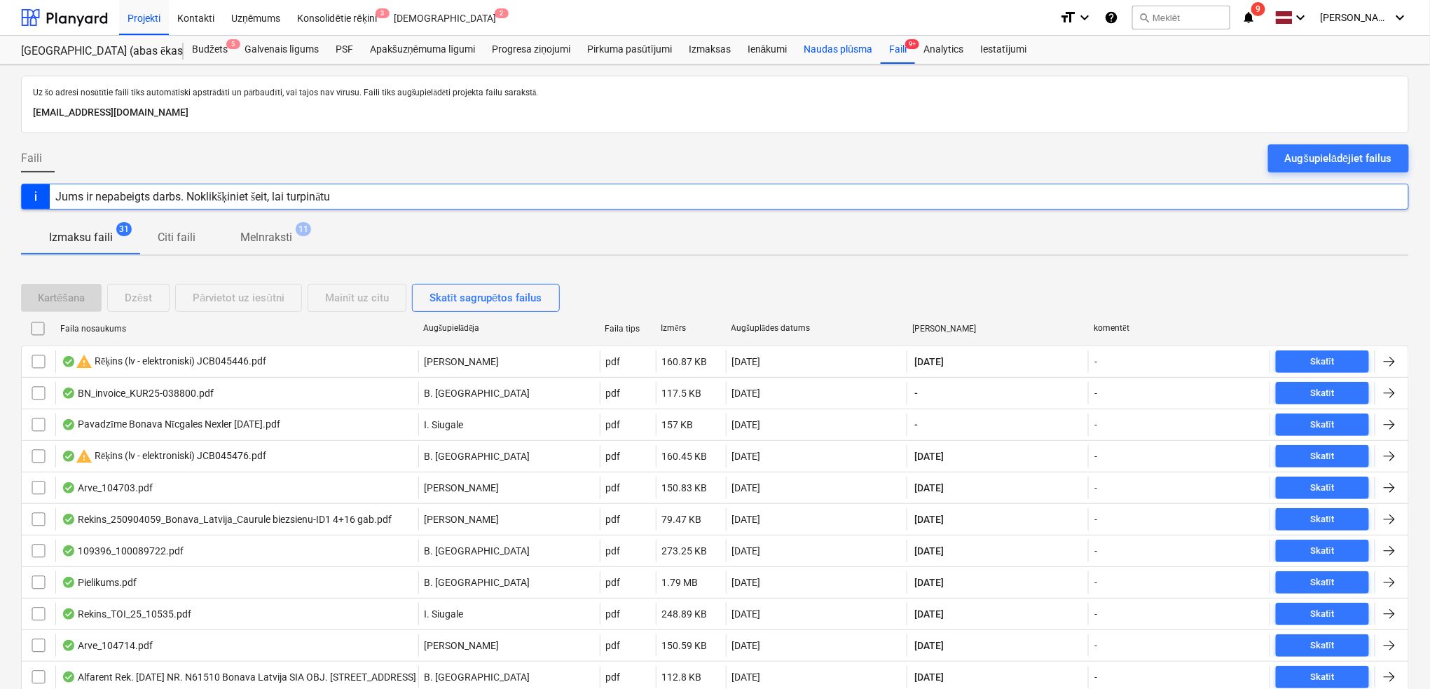
click at [820, 46] on div "Naudas plūsma" at bounding box center [838, 50] width 85 height 28
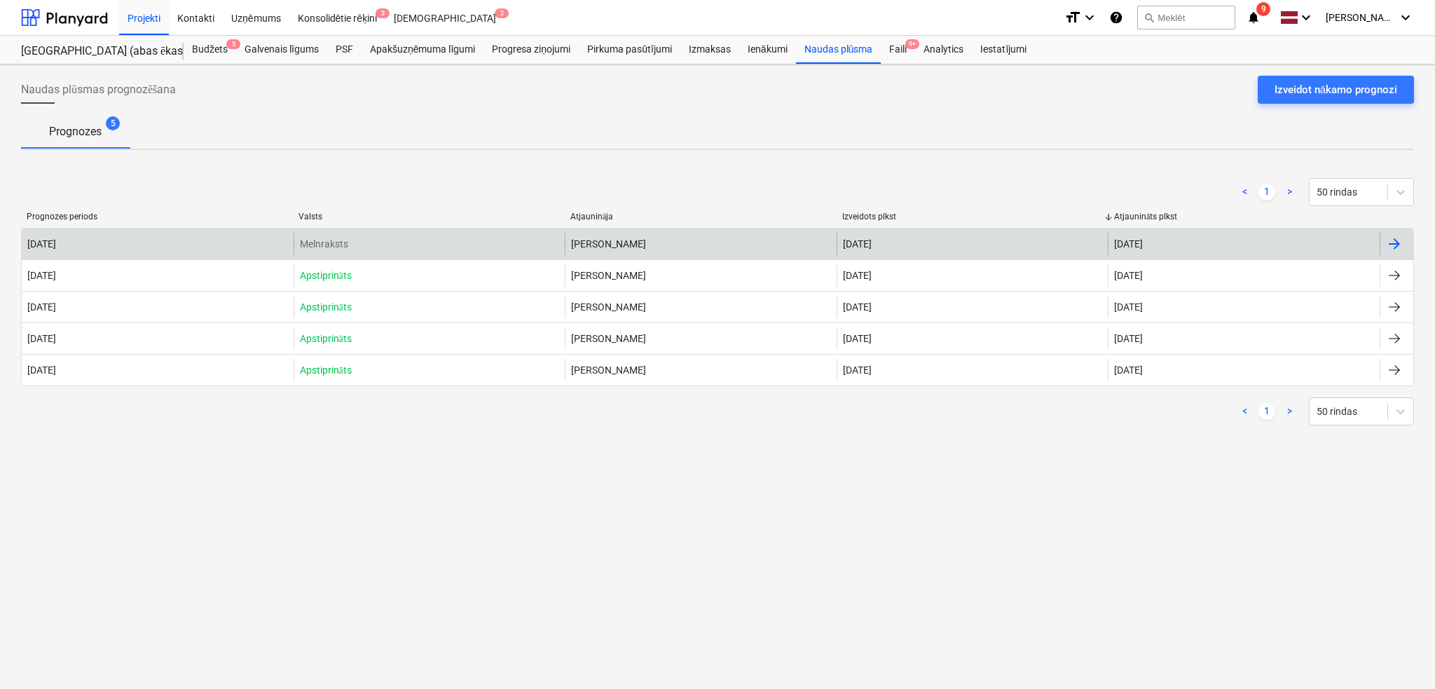
click at [1191, 234] on div at bounding box center [1397, 244] width 34 height 22
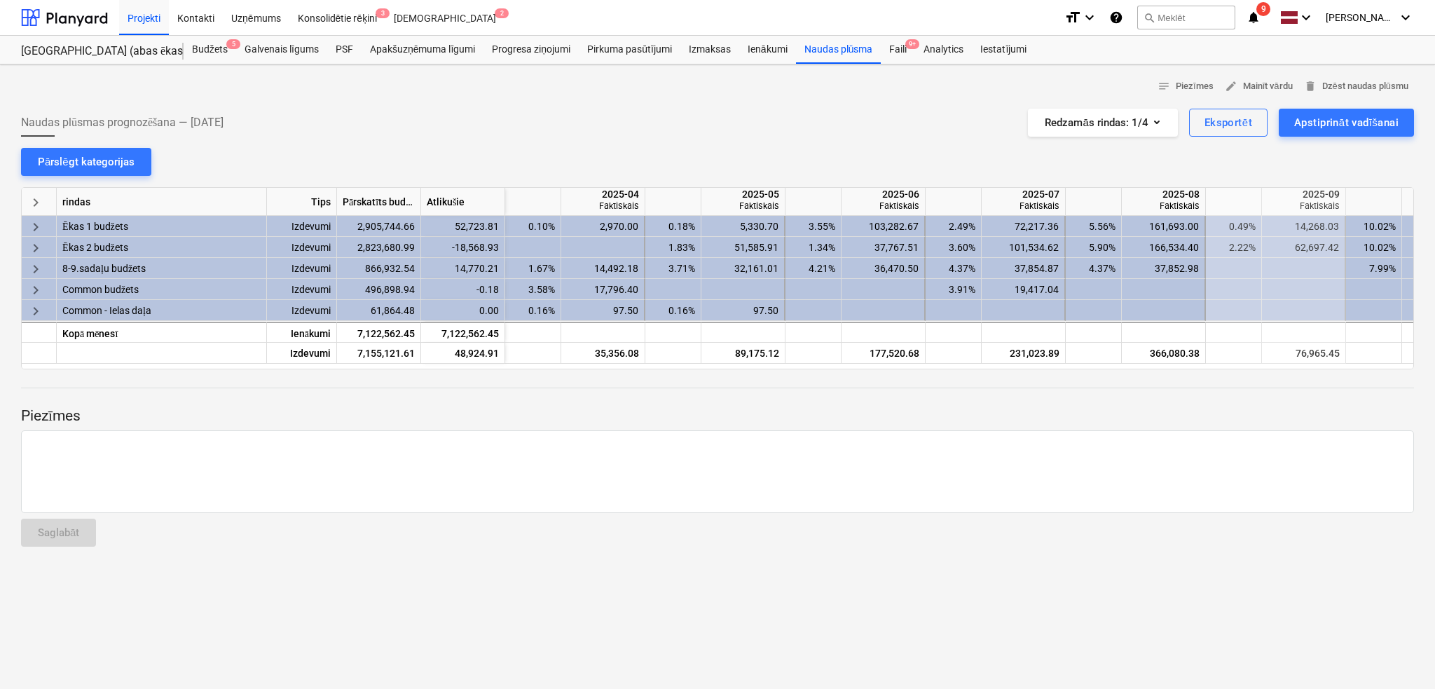
scroll to position [0, 701]
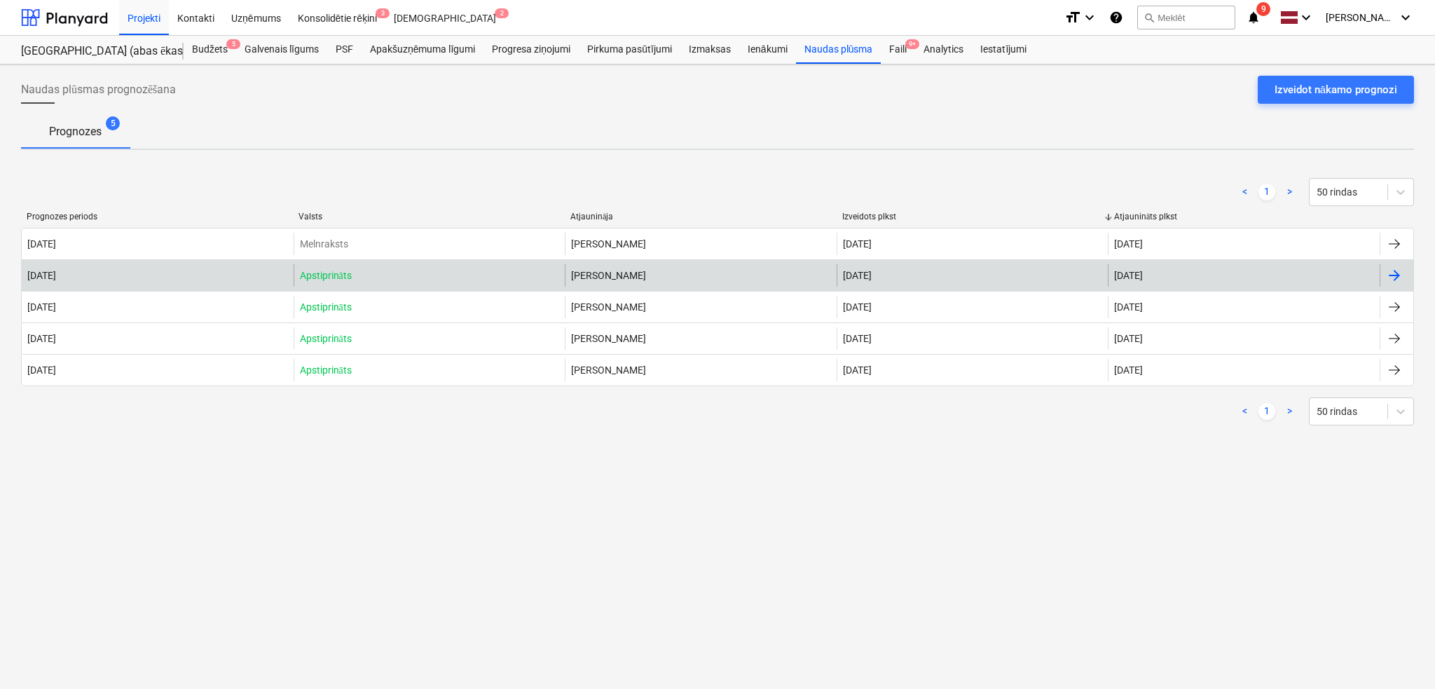
click at [1191, 275] on div at bounding box center [1394, 275] width 17 height 17
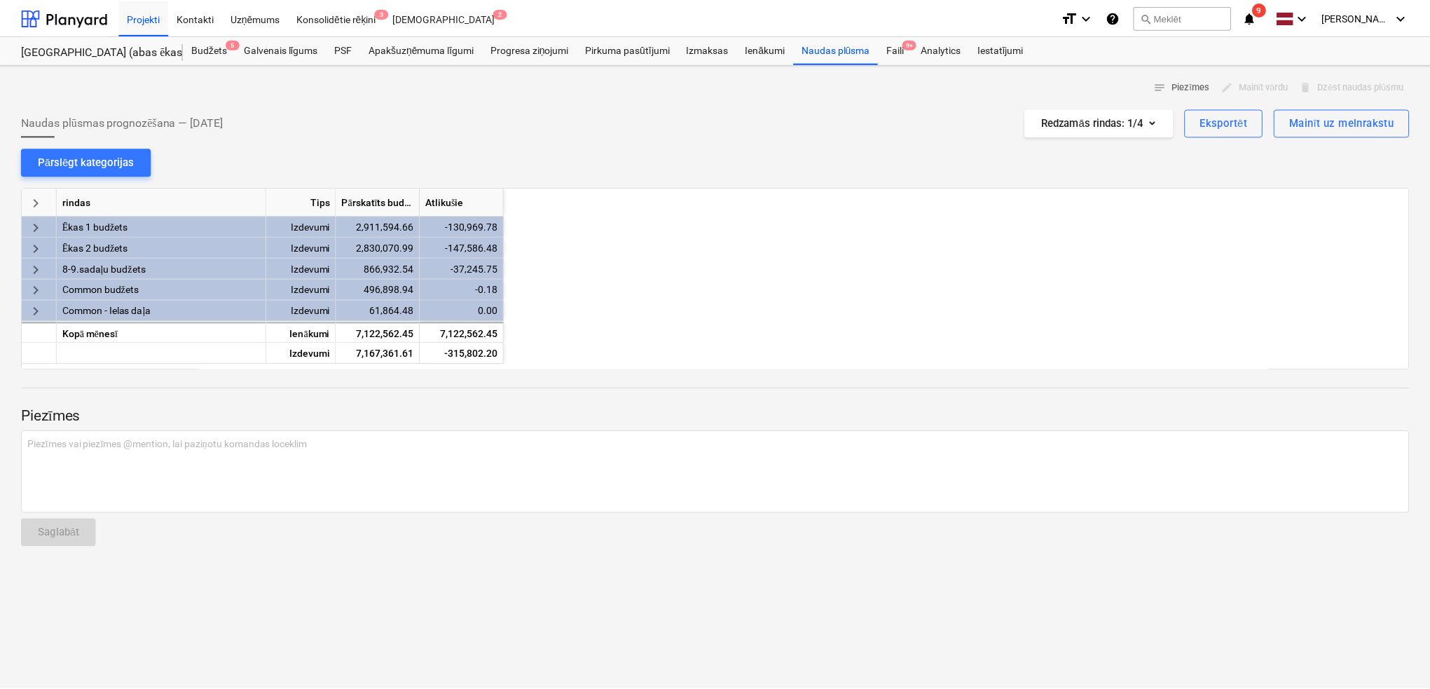
scroll to position [0, 561]
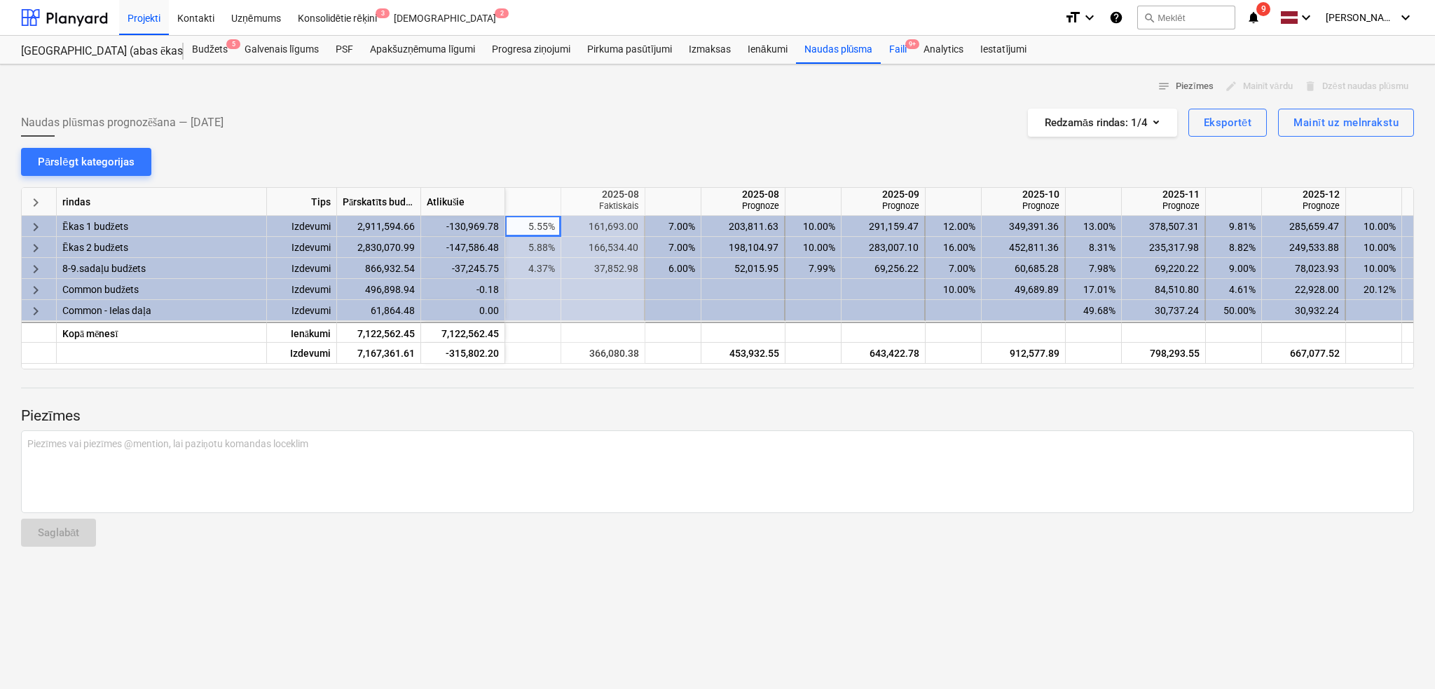
click at [889, 47] on div "Faili 9+" at bounding box center [898, 50] width 34 height 28
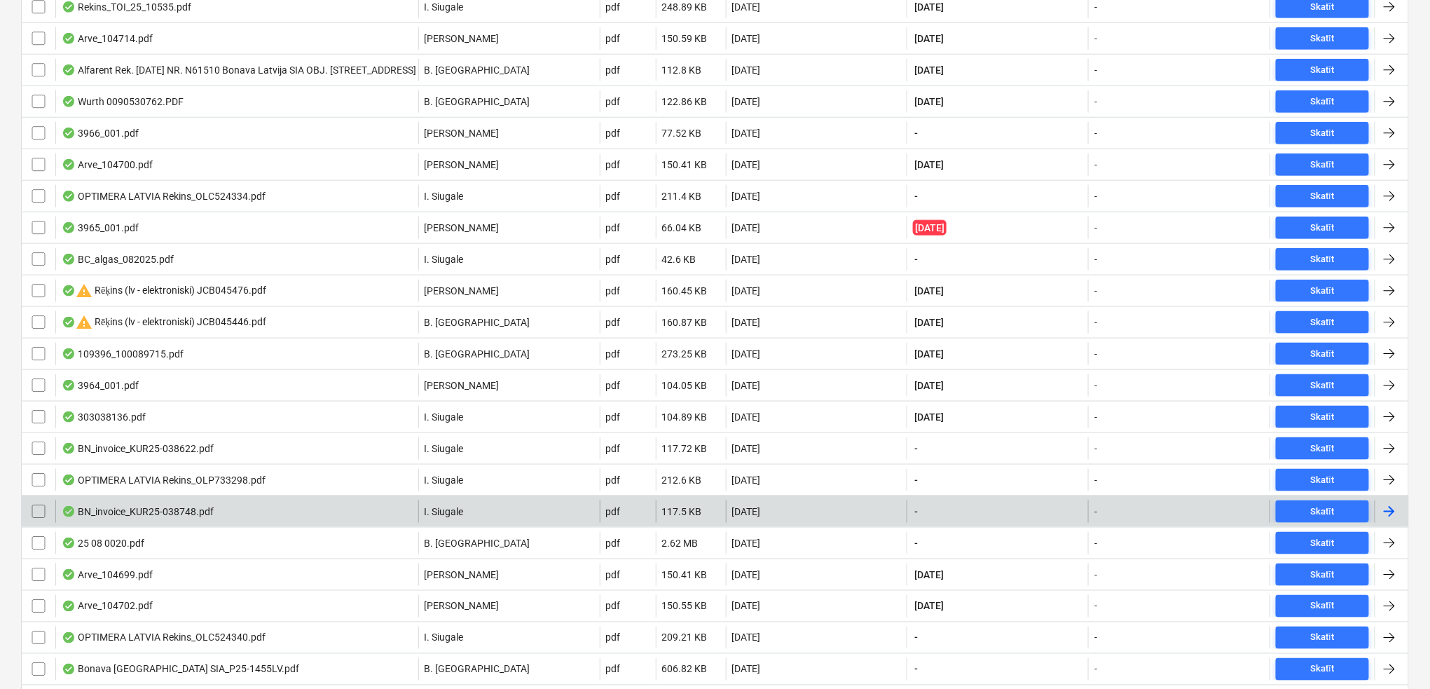
scroll to position [561, 0]
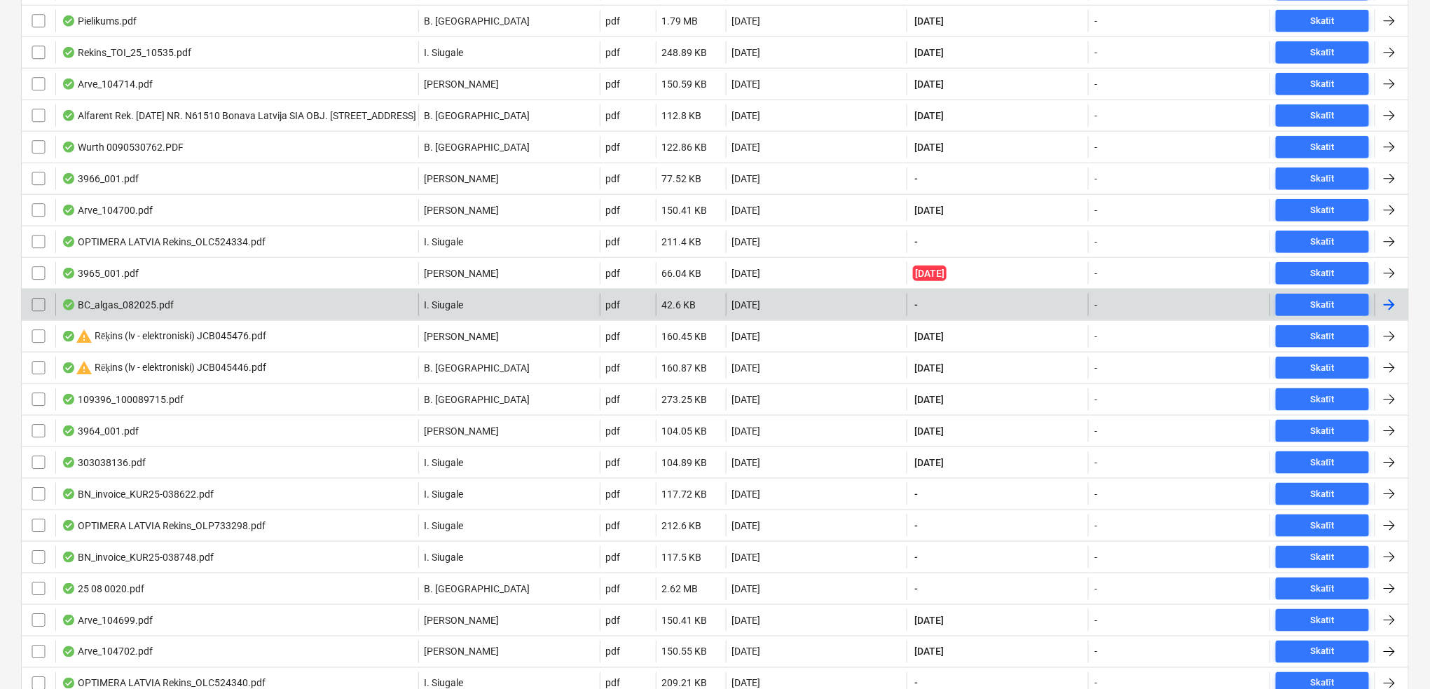
click at [1191, 315] on div at bounding box center [1392, 305] width 34 height 22
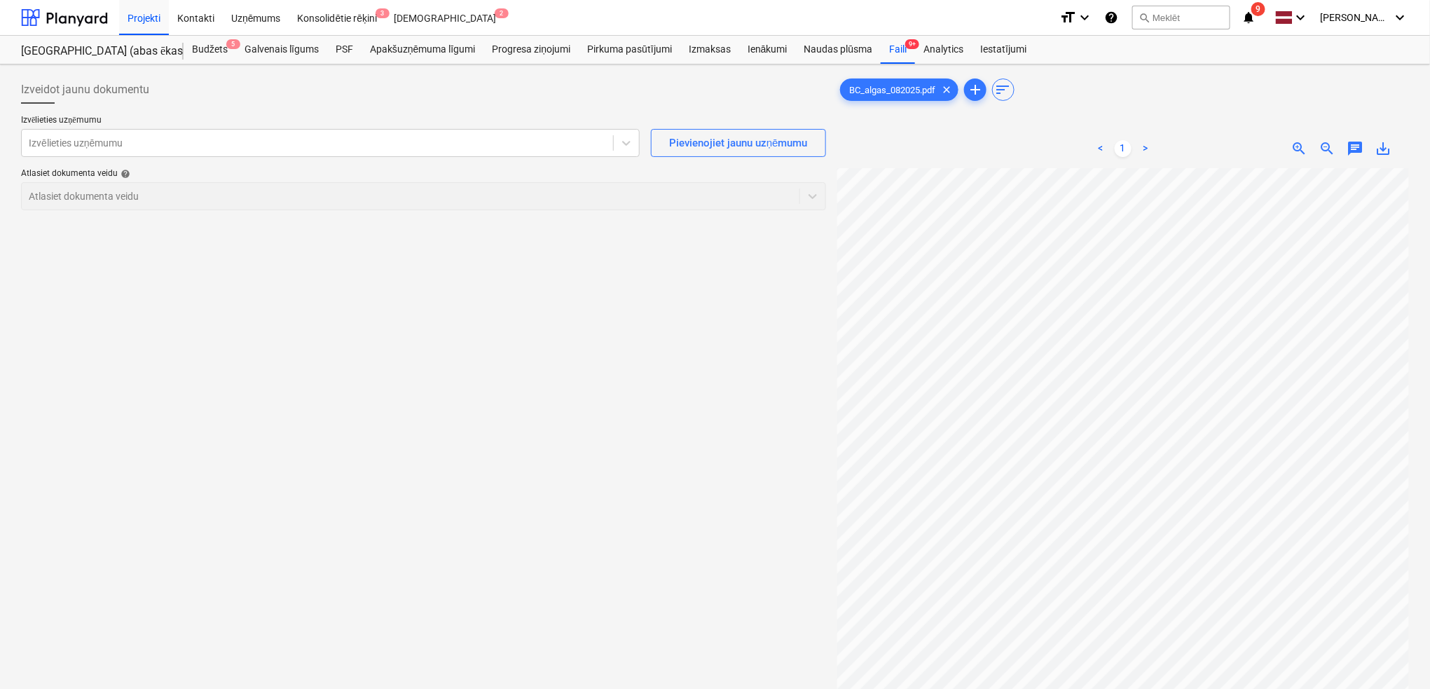
scroll to position [27, 265]
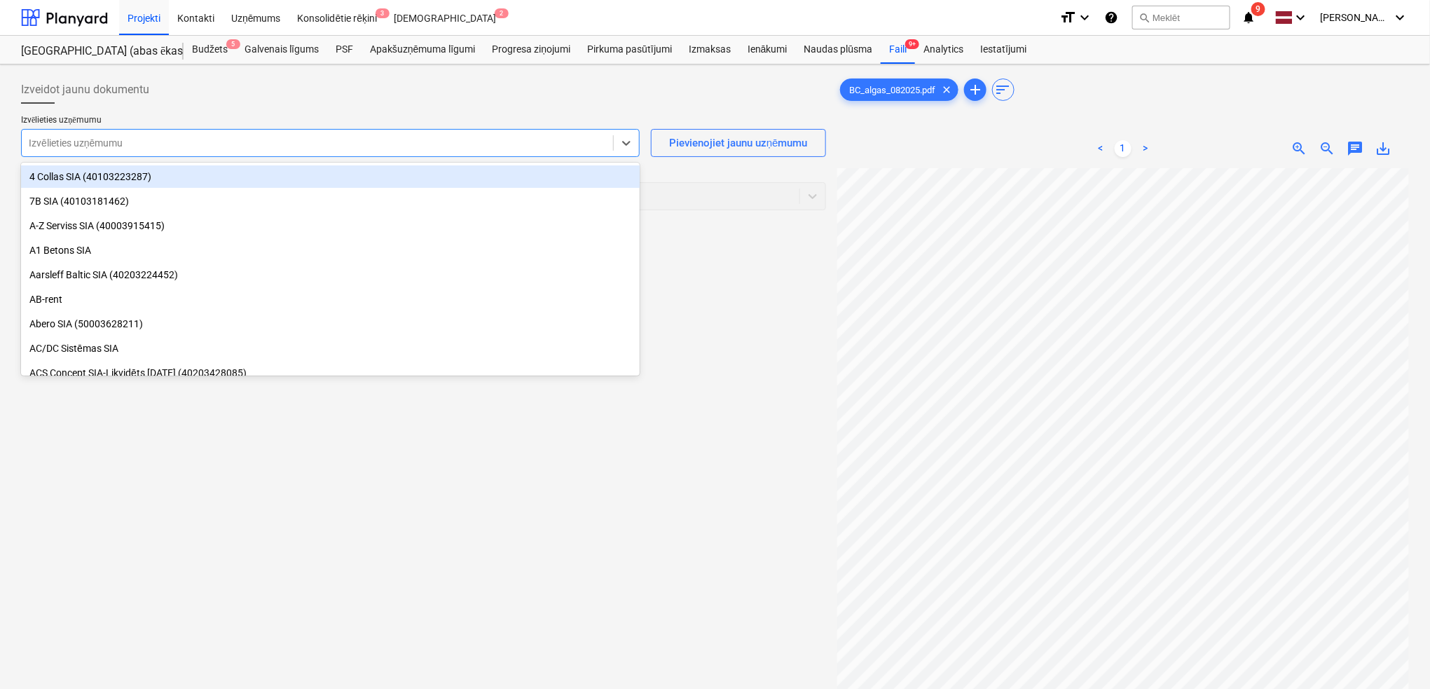
click at [578, 146] on div at bounding box center [317, 143] width 577 height 14
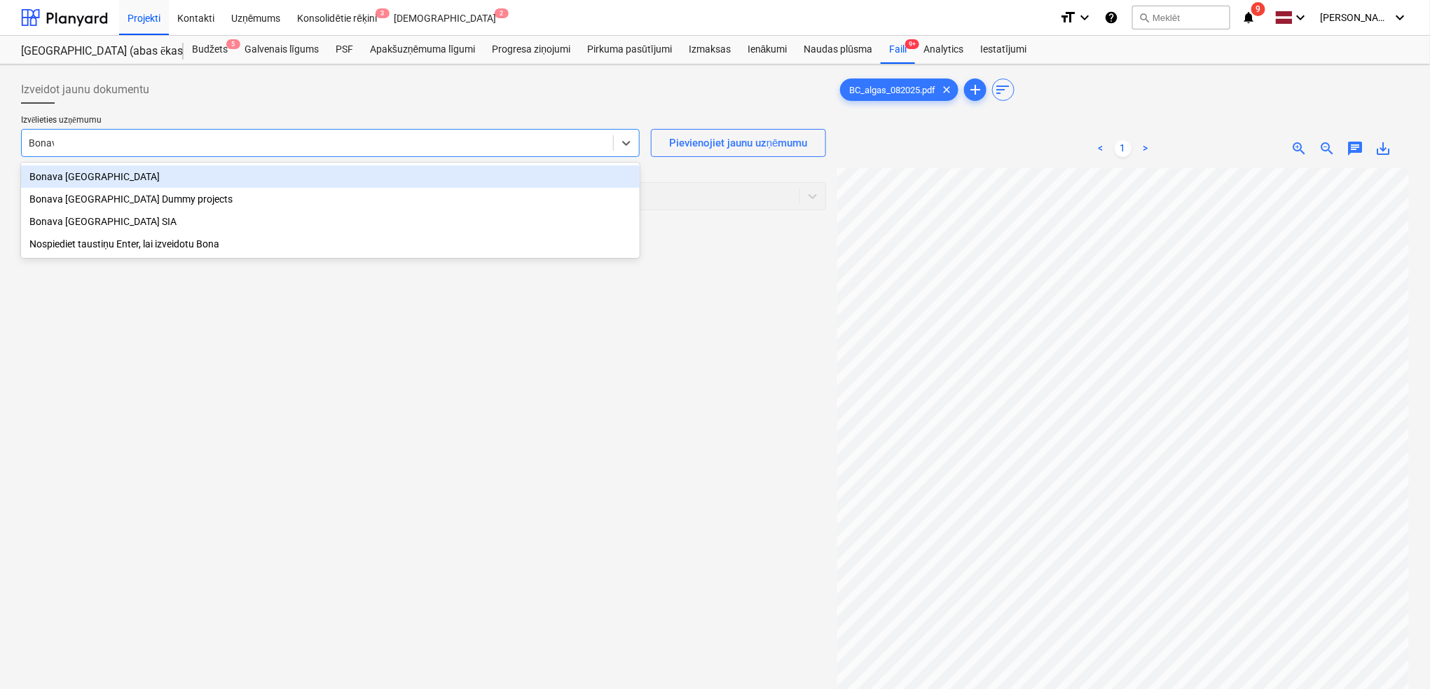
type input "Bonava"
click at [174, 174] on div "Bonava [GEOGRAPHIC_DATA]" at bounding box center [330, 176] width 619 height 22
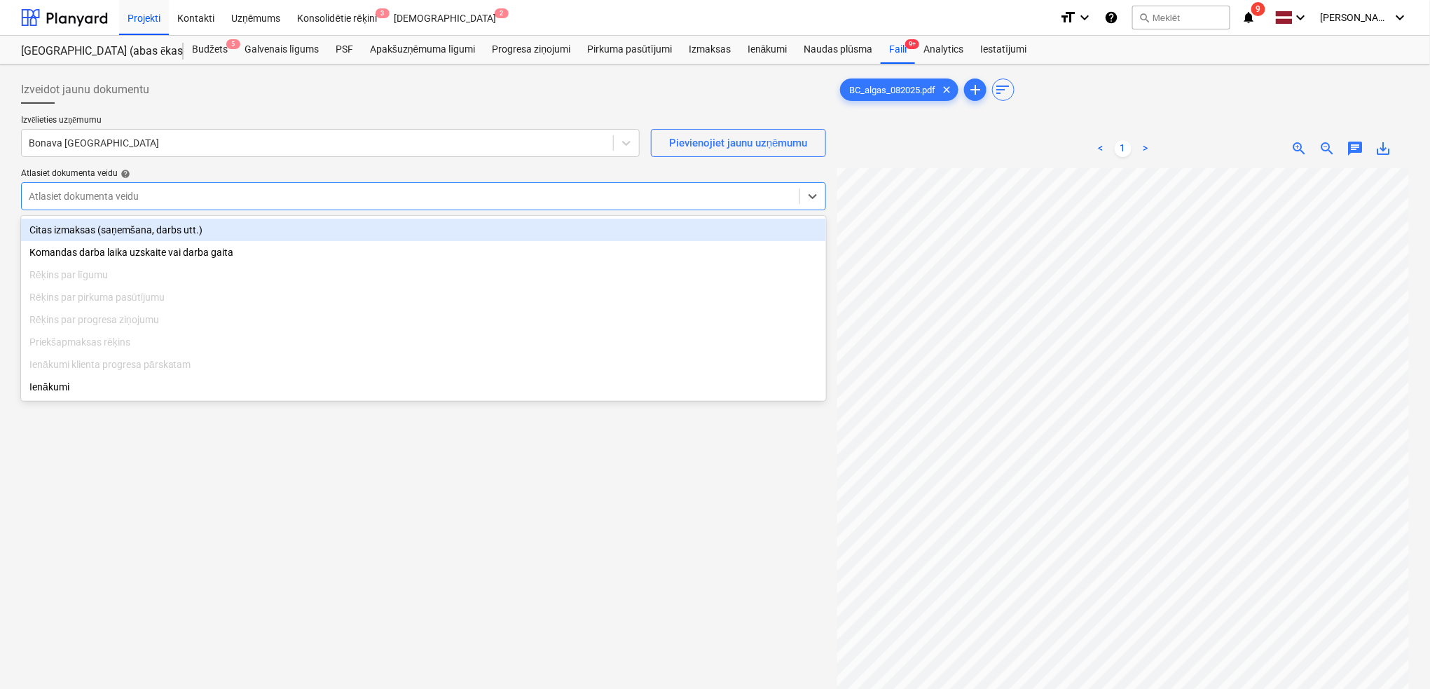
click at [248, 200] on div at bounding box center [411, 196] width 764 height 14
click at [245, 231] on div "Citas izmaksas (saņemšana, darbs utt.)" at bounding box center [423, 230] width 805 height 22
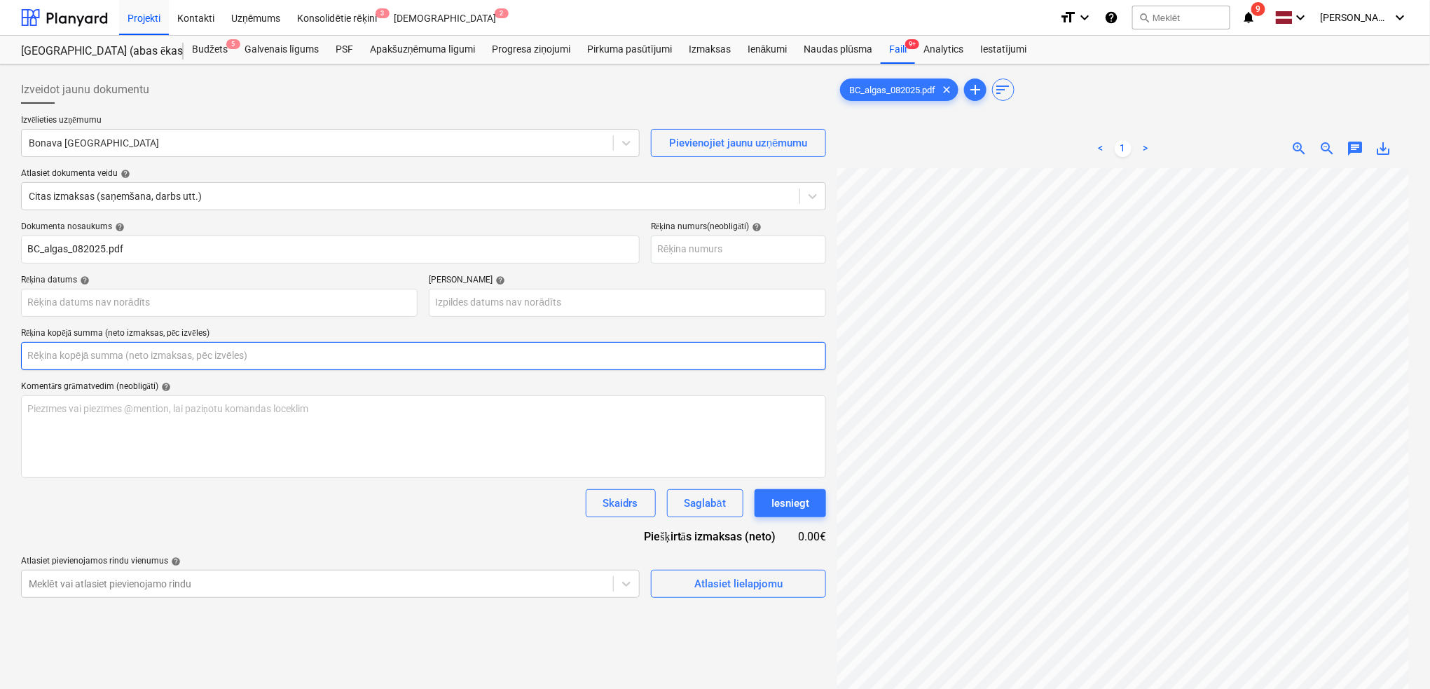
click at [388, 357] on input "text" at bounding box center [423, 356] width 805 height 28
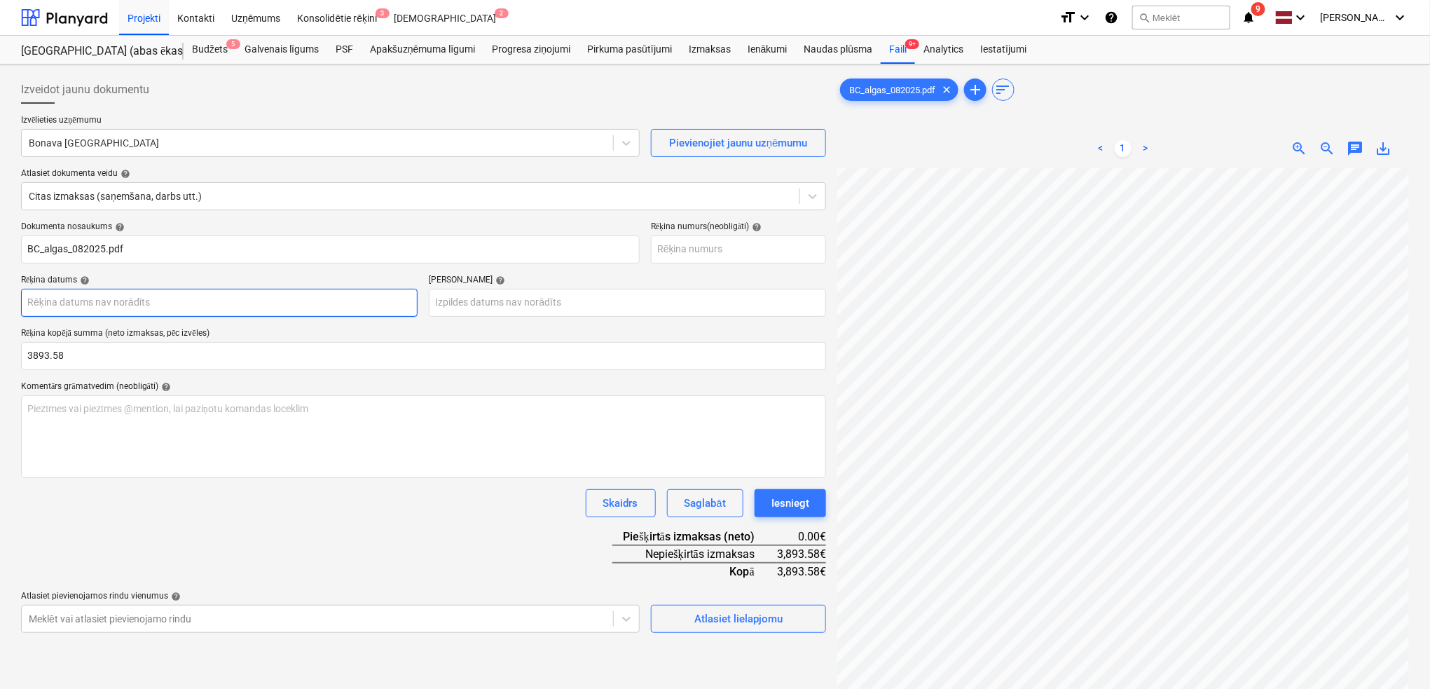
type input "3,893.58"
click at [379, 306] on body "Projekti Kontakti Uzņēmums Konsolidētie rēķini 3 Iesūtne 2 format_size keyboard…" at bounding box center [715, 344] width 1430 height 689
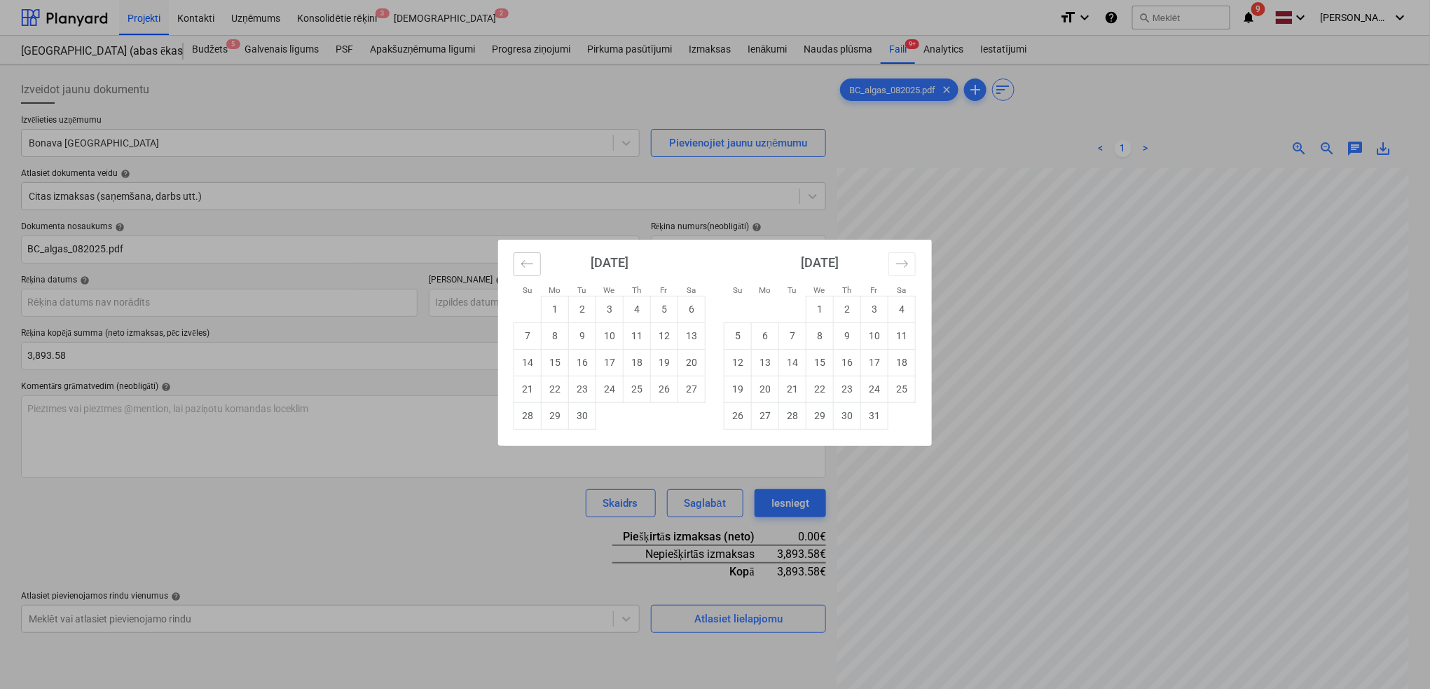
click at [519, 266] on button "Move backward to switch to the previous month." at bounding box center [527, 264] width 27 height 24
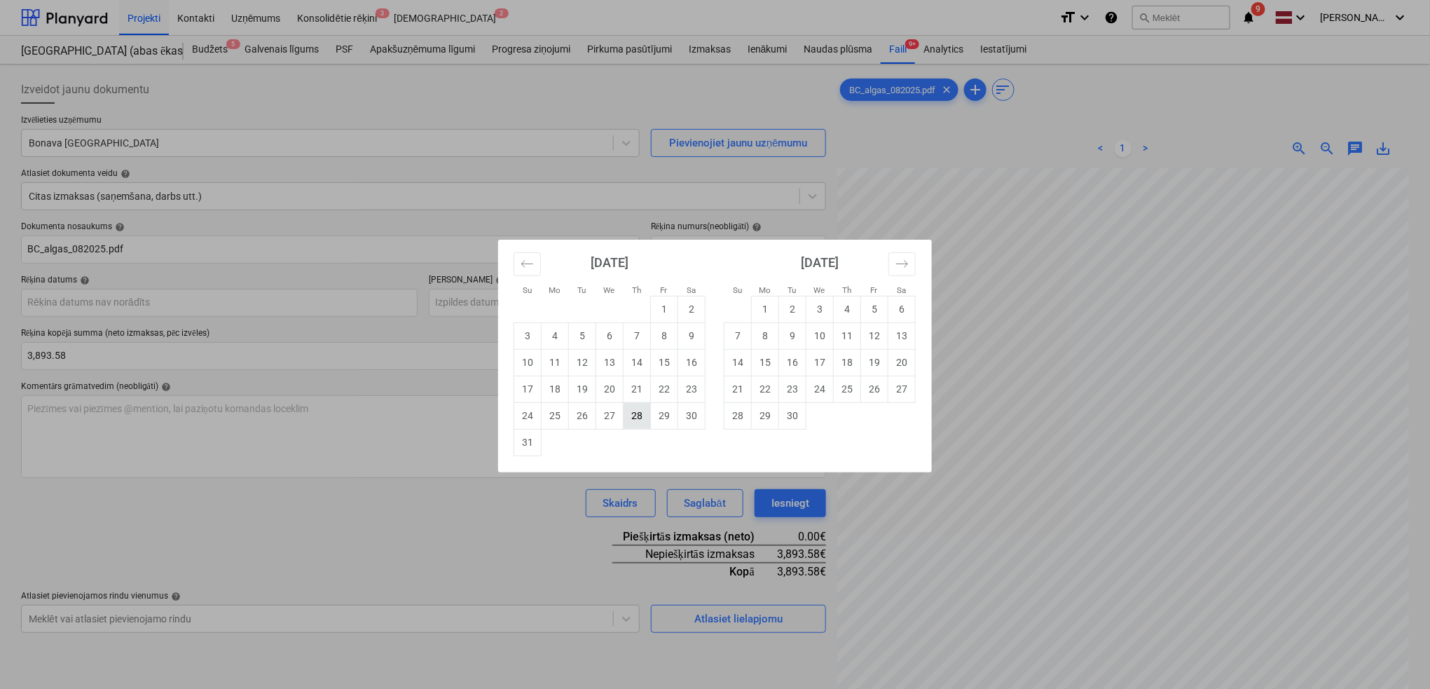
click at [645, 425] on td "28" at bounding box center [637, 415] width 27 height 27
type input "[DATE]"
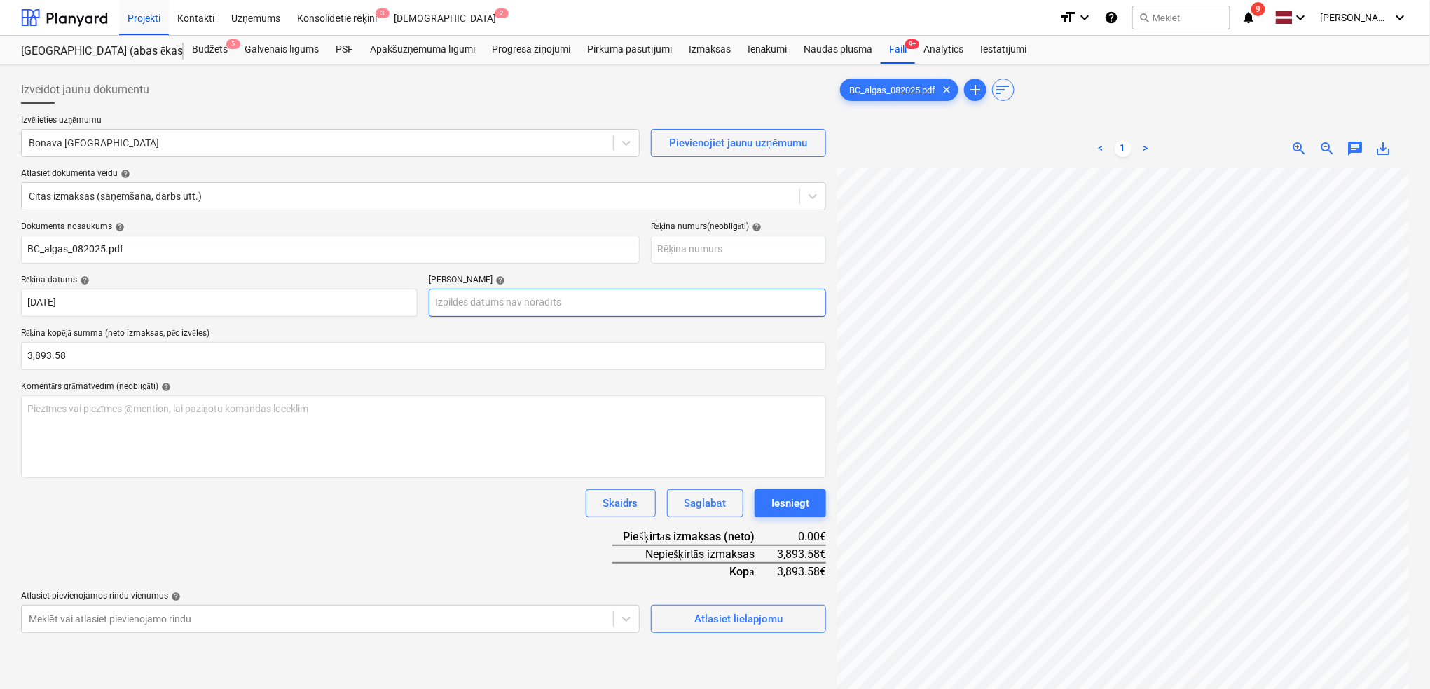
click at [561, 302] on body "Projekti Kontakti Uzņēmums Konsolidētie rēķini 3 Iesūtne 2 format_size keyboard…" at bounding box center [715, 344] width 1430 height 689
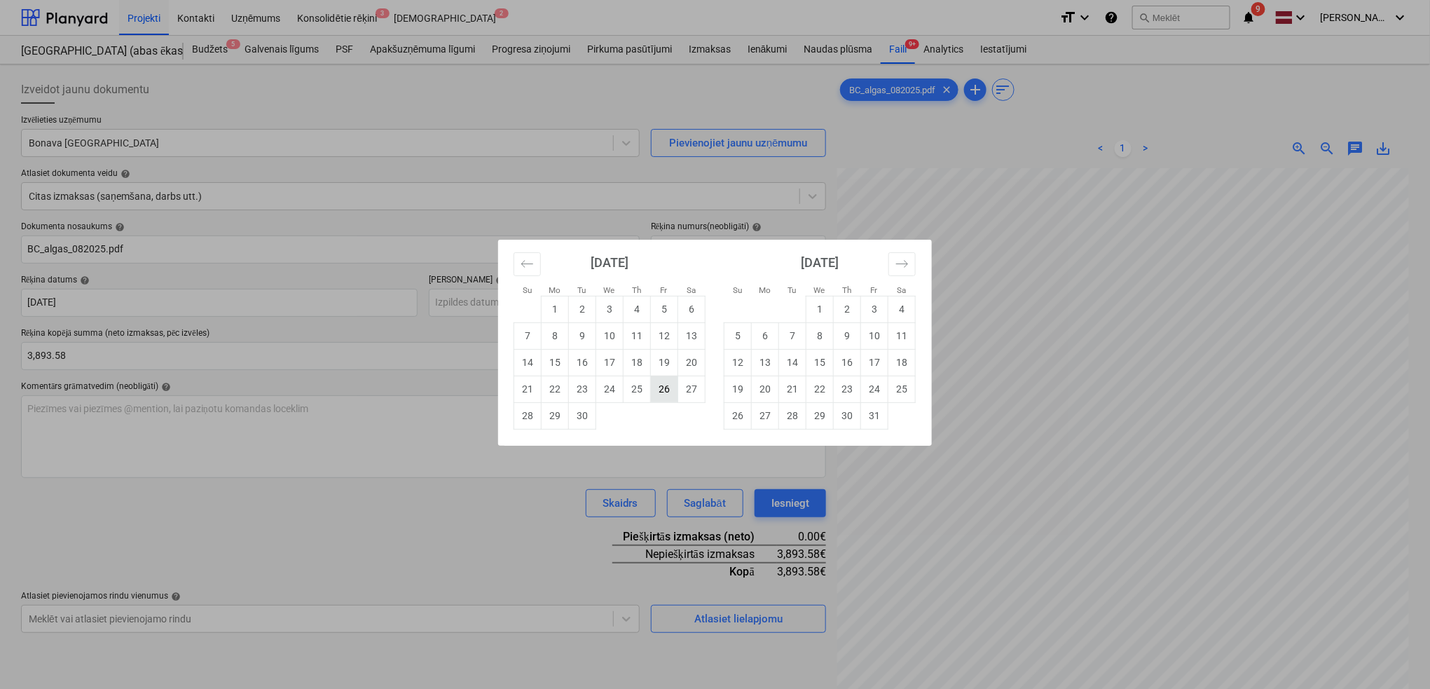
click at [657, 384] on td "26" at bounding box center [664, 389] width 27 height 27
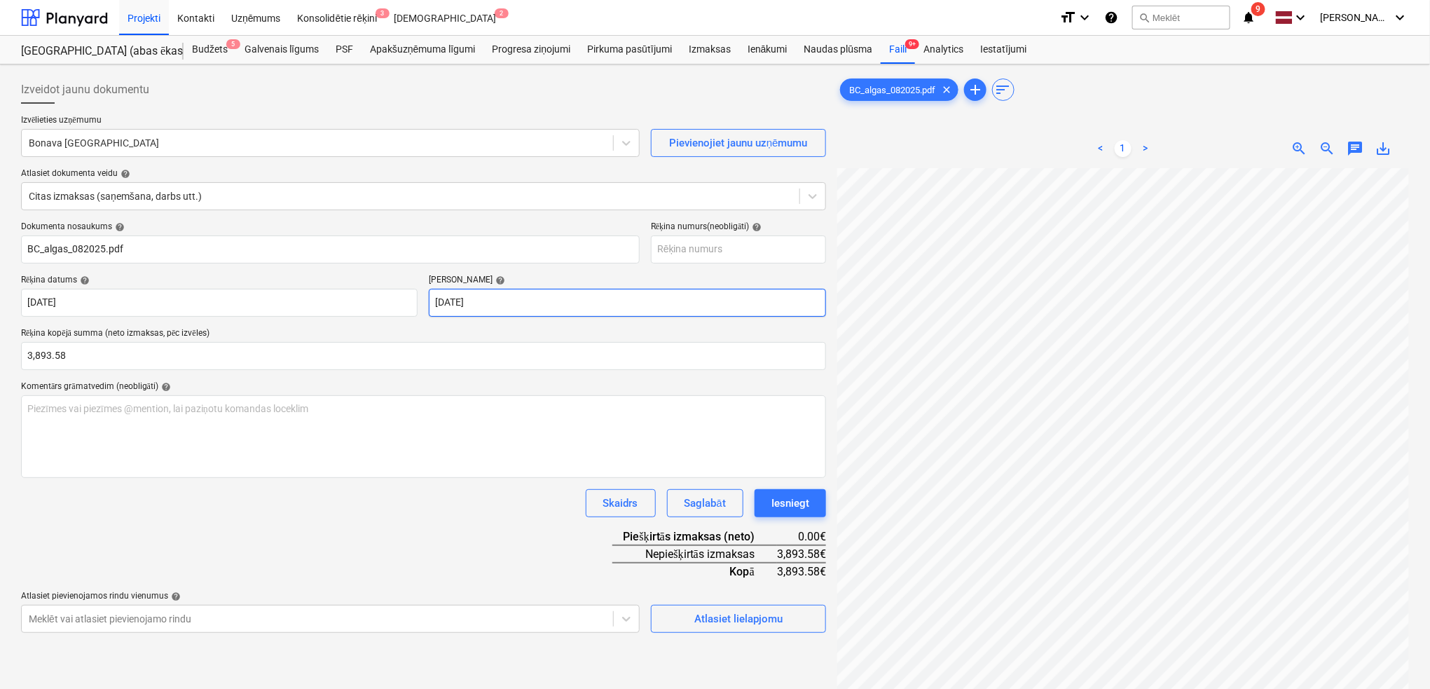
click at [542, 308] on body "Projekti Kontakti Uzņēmums Konsolidētie rēķini 3 Iesūtne 2 format_size keyboard…" at bounding box center [715, 344] width 1430 height 689
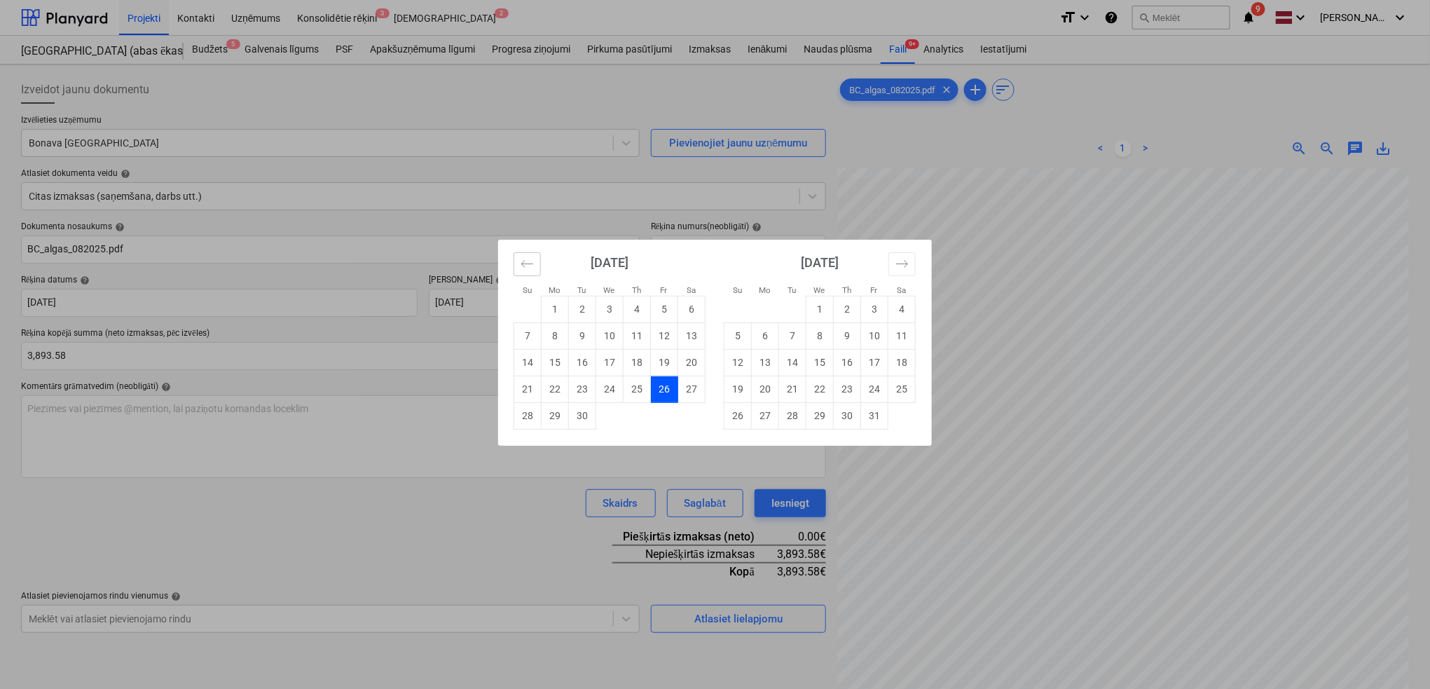
click at [521, 264] on icon "Move backward to switch to the previous month." at bounding box center [527, 263] width 13 height 13
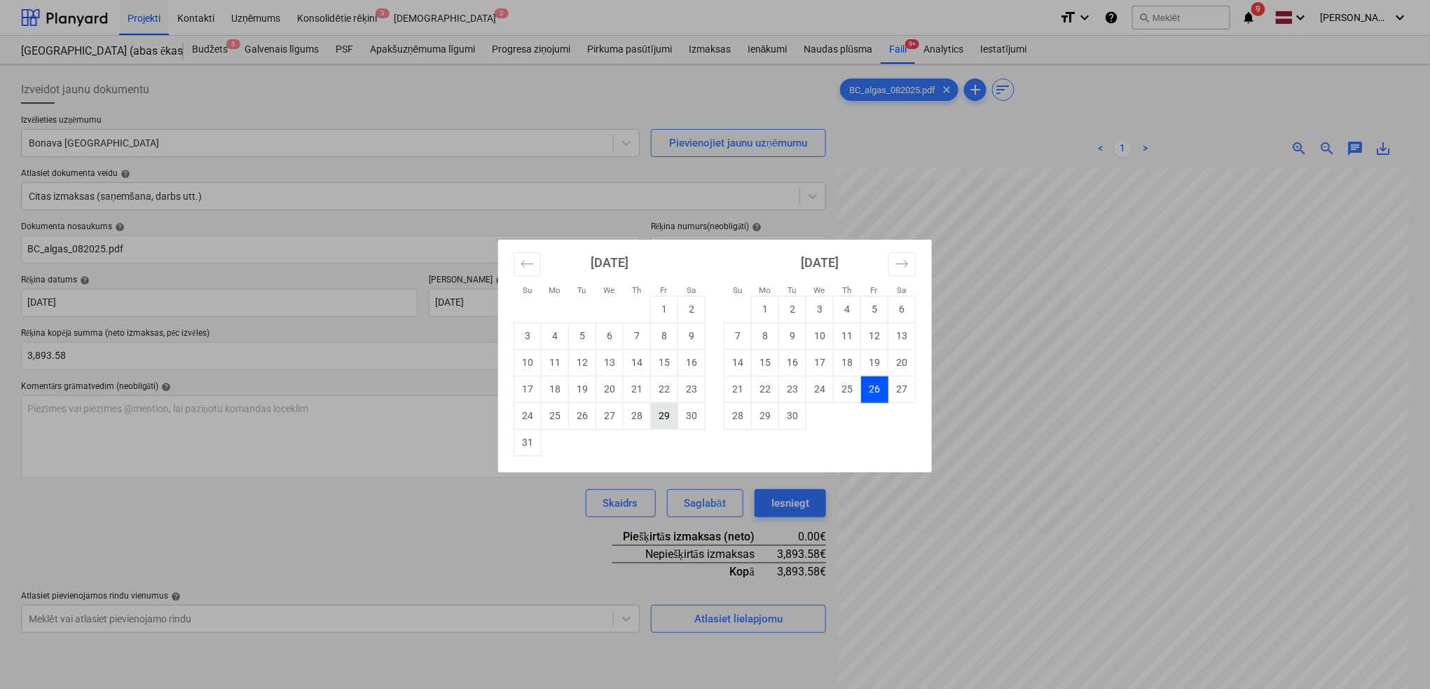
click at [668, 416] on td "29" at bounding box center [664, 415] width 27 height 27
type input "[DATE]"
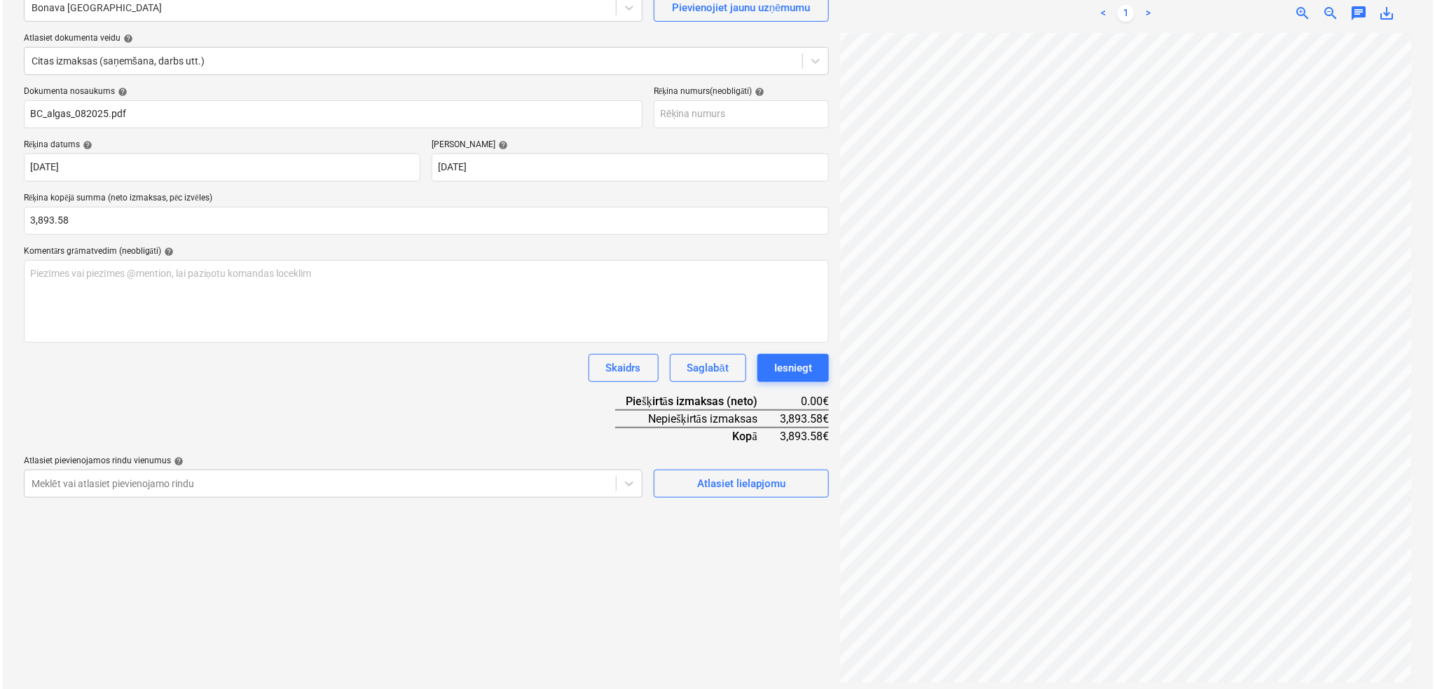
scroll to position [140, 0]
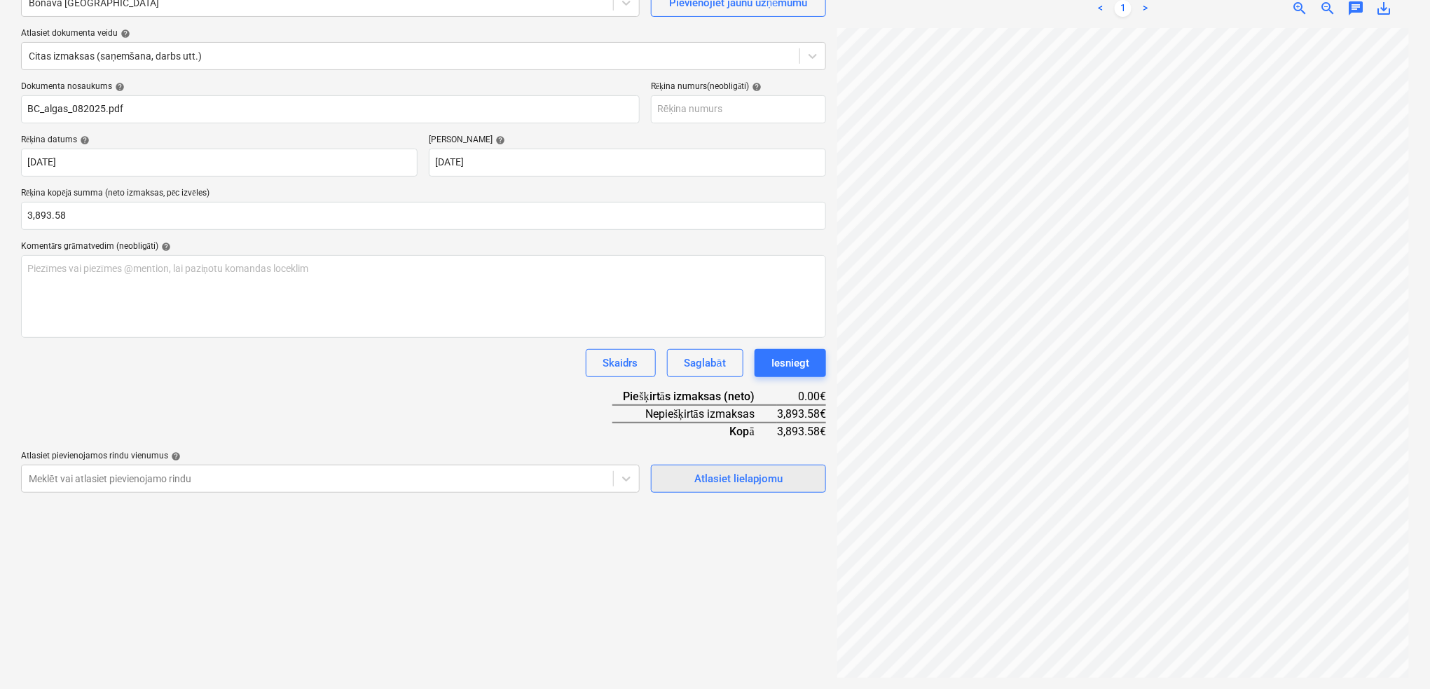
click at [709, 475] on div "Atlasiet lielapjomu" at bounding box center [738, 479] width 88 height 18
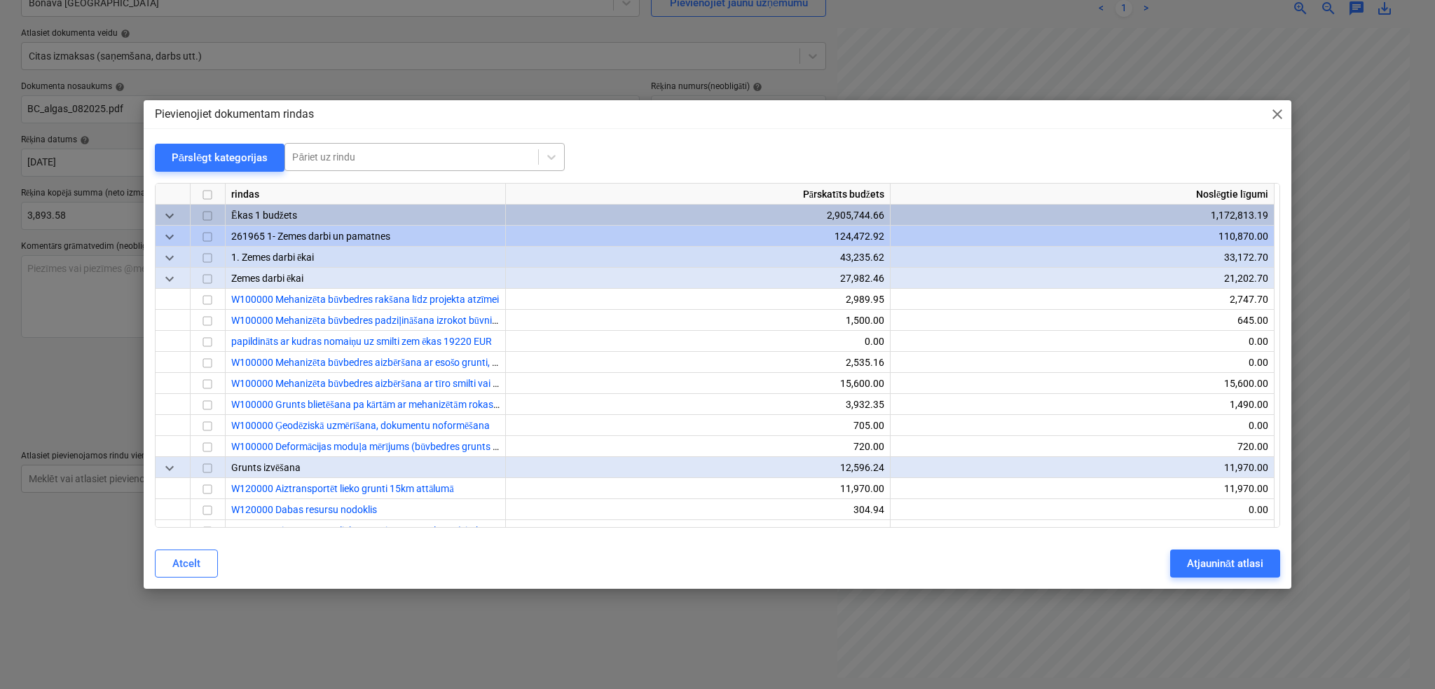
click at [439, 157] on div at bounding box center [411, 157] width 239 height 14
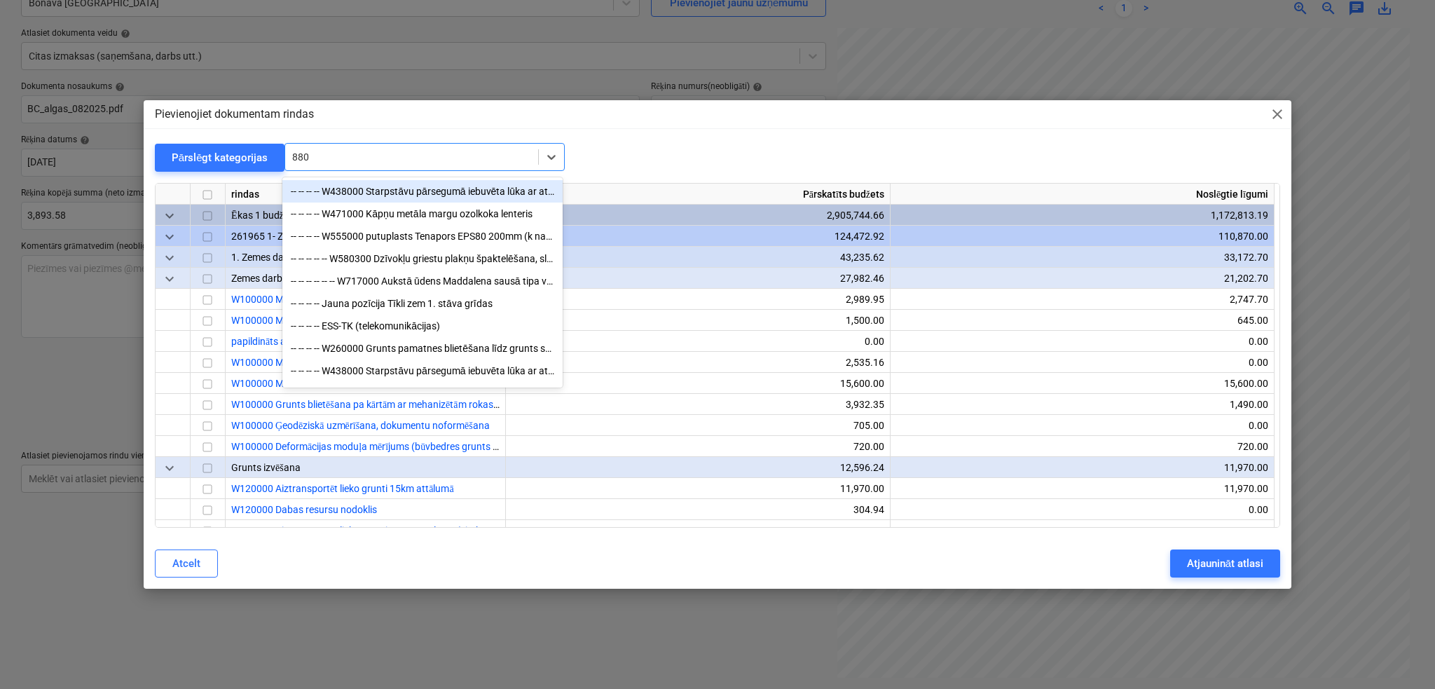
type input "8800"
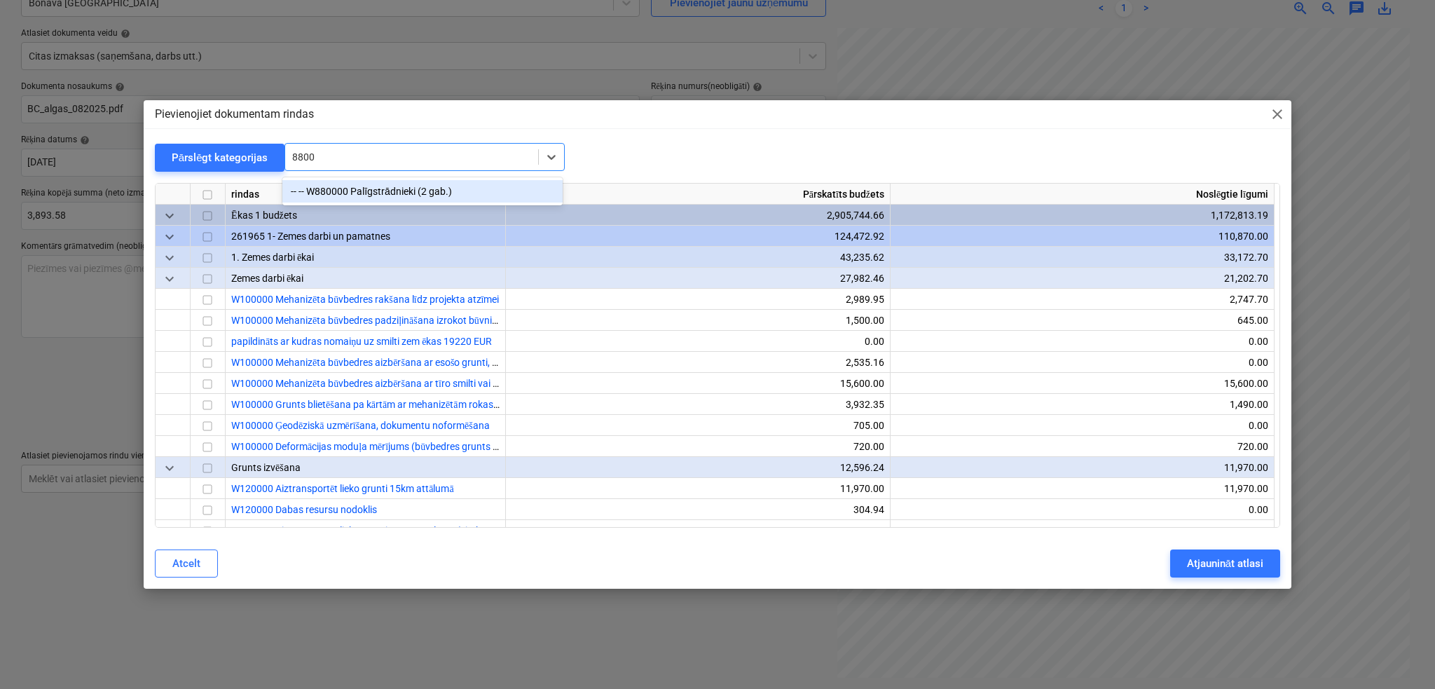
click at [410, 183] on div "-- -- W880000 Palīgstrādnieki (2 gab.)" at bounding box center [422, 191] width 280 height 22
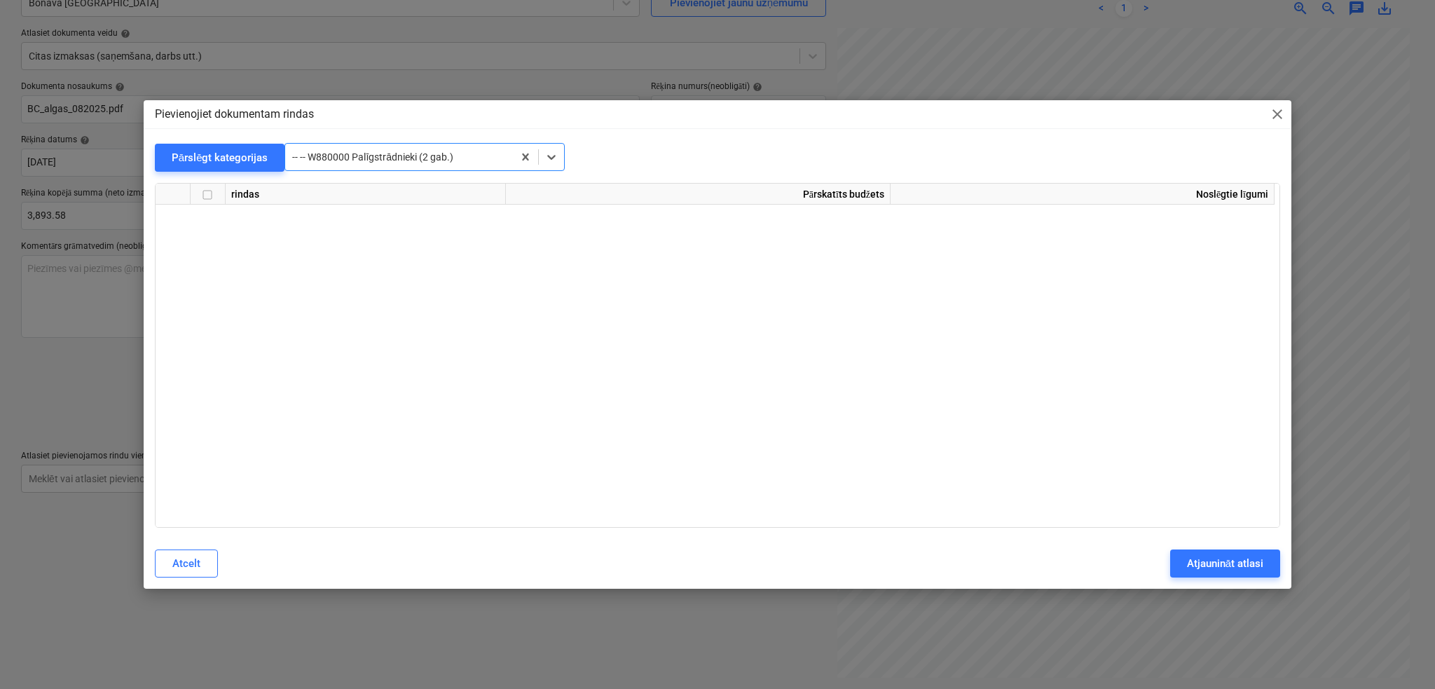
scroll to position [27120, 0]
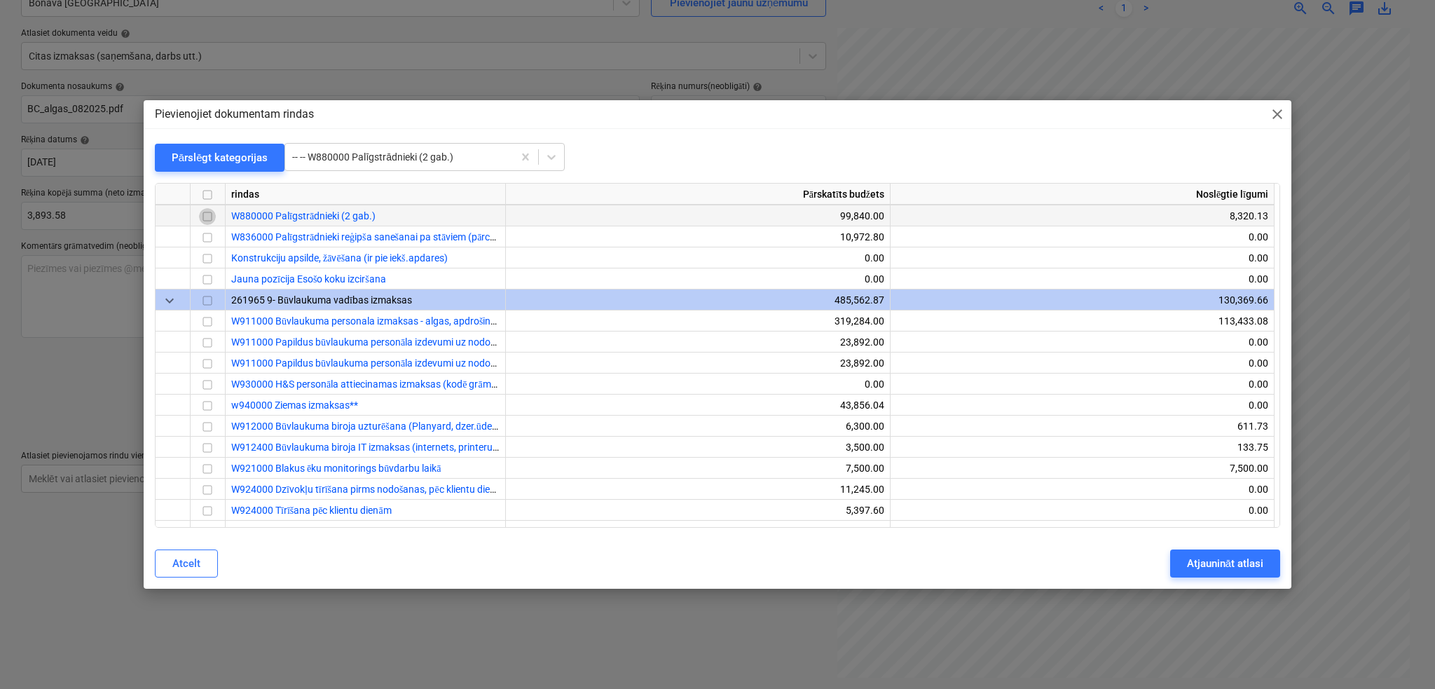
click at [209, 215] on input "checkbox" at bounding box center [207, 216] width 17 height 17
click at [1191, 572] on div "Atjaunināt atlasi" at bounding box center [1225, 563] width 76 height 18
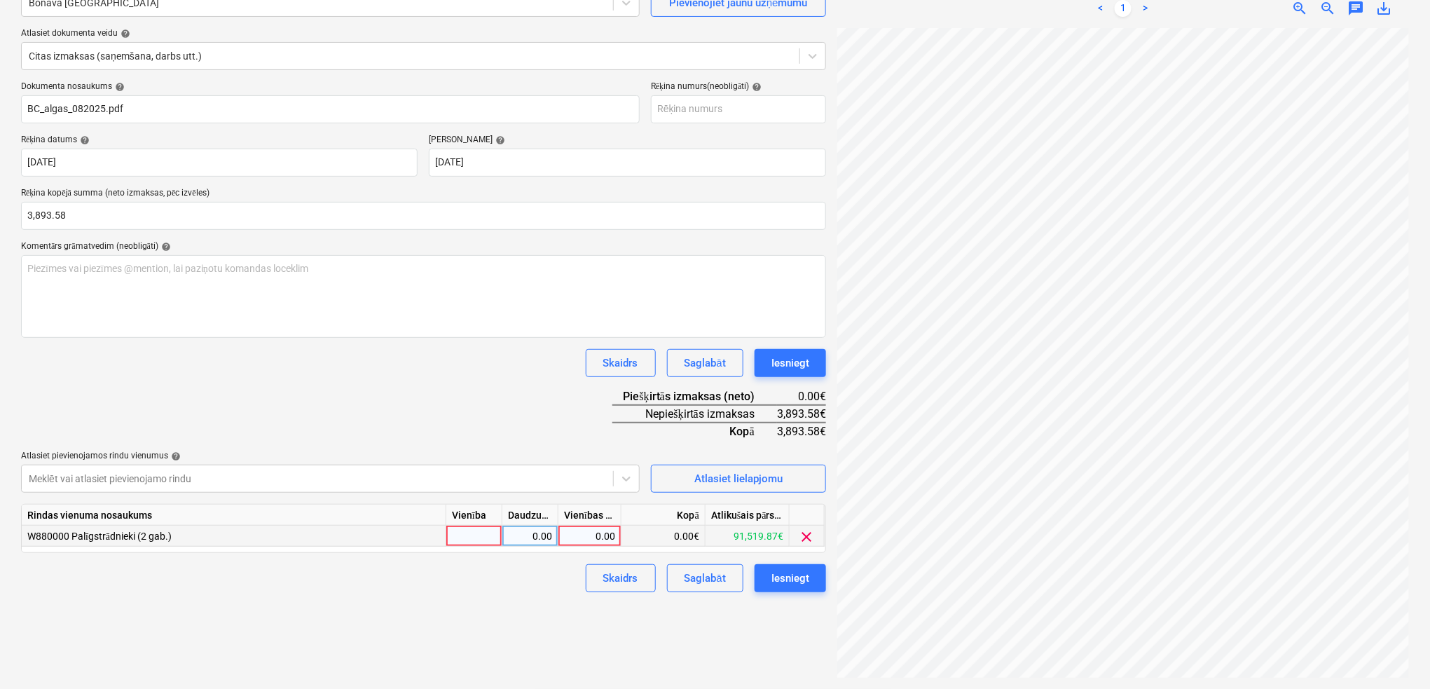
click at [484, 533] on div at bounding box center [474, 536] width 56 height 21
type input "gab"
click at [545, 538] on div "0.00" at bounding box center [530, 536] width 44 height 21
type input "1"
click at [576, 538] on div "0.00" at bounding box center [589, 536] width 51 height 21
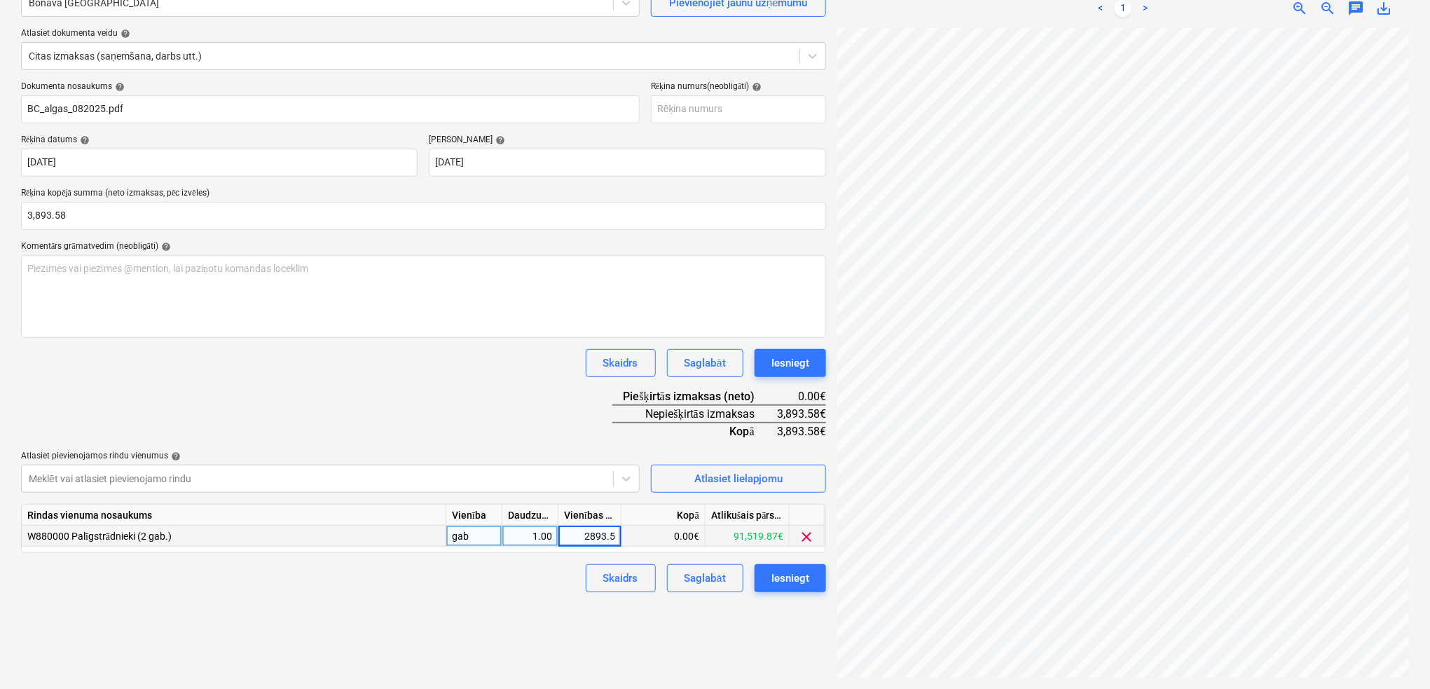
type input "2893.58"
click at [505, 383] on div "Dokumenta nosaukums help BC_algas_082025.pdf Rēķina numurs (neobligāti) help Rē…" at bounding box center [423, 336] width 805 height 511
click at [581, 527] on div "2,893.58" at bounding box center [589, 536] width 51 height 21
click at [580, 536] on input "2893.58" at bounding box center [590, 536] width 62 height 20
click at [585, 535] on input "2893.58" at bounding box center [590, 536] width 62 height 20
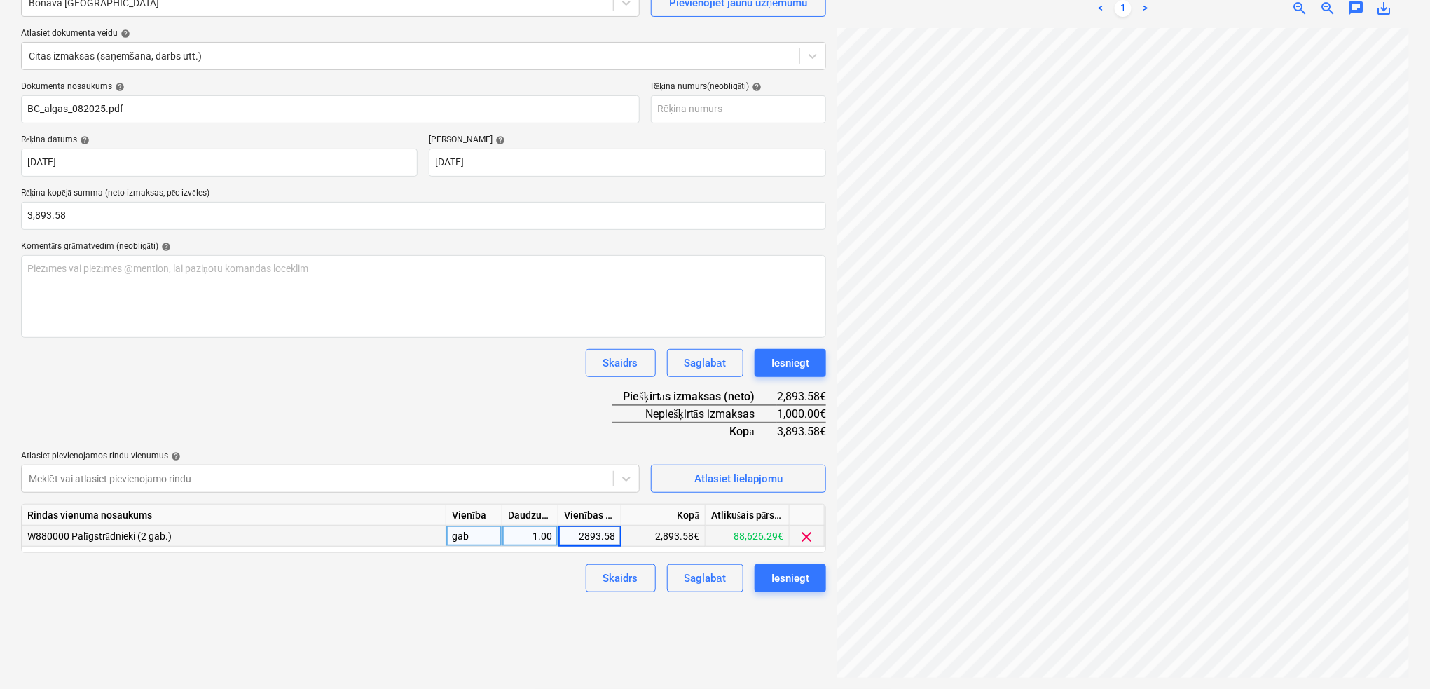
click at [585, 535] on input "2893.58" at bounding box center [590, 536] width 62 height 20
type input "3893.58"
click at [527, 392] on div "Dokumenta nosaukums help BC_algas_082025.pdf Rēķina numurs (neobligāti) help Rē…" at bounding box center [423, 336] width 805 height 511
click at [797, 572] on div "Iesniegt" at bounding box center [791, 578] width 38 height 18
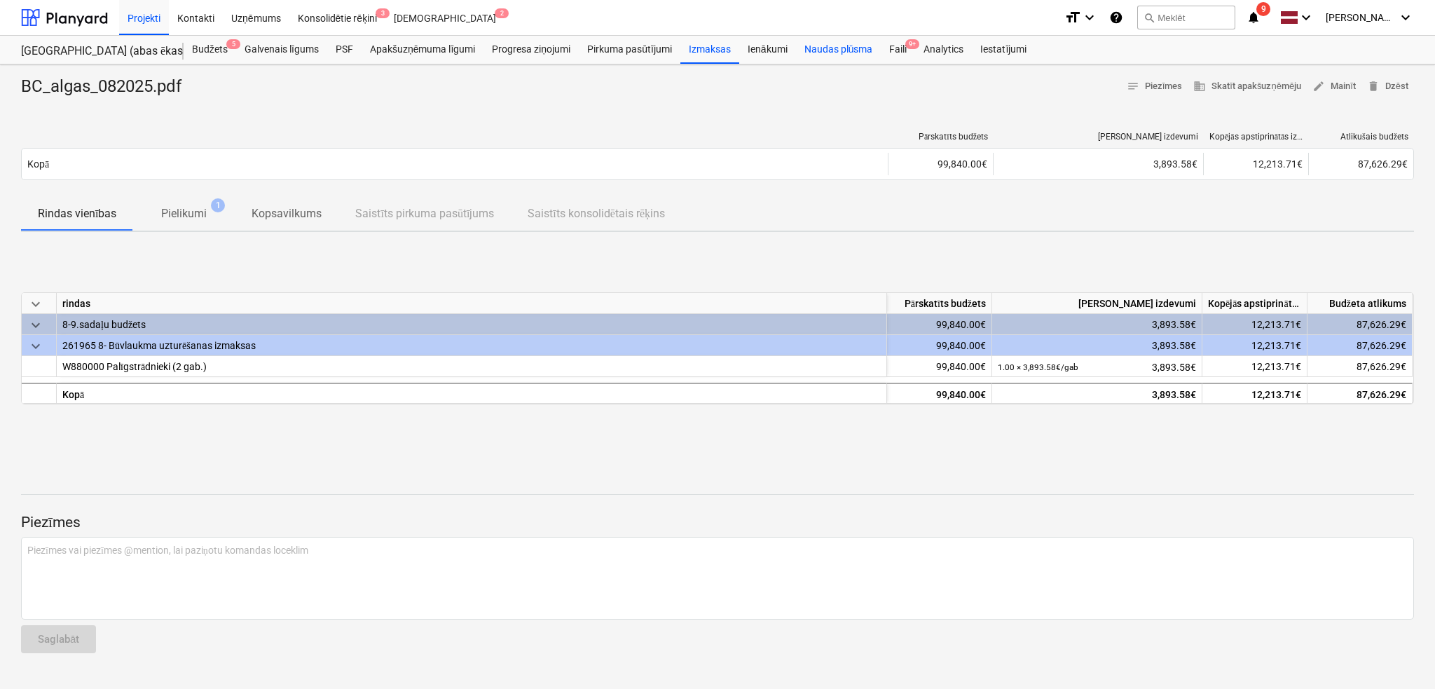
click at [836, 48] on div "Naudas plūsma" at bounding box center [838, 50] width 85 height 28
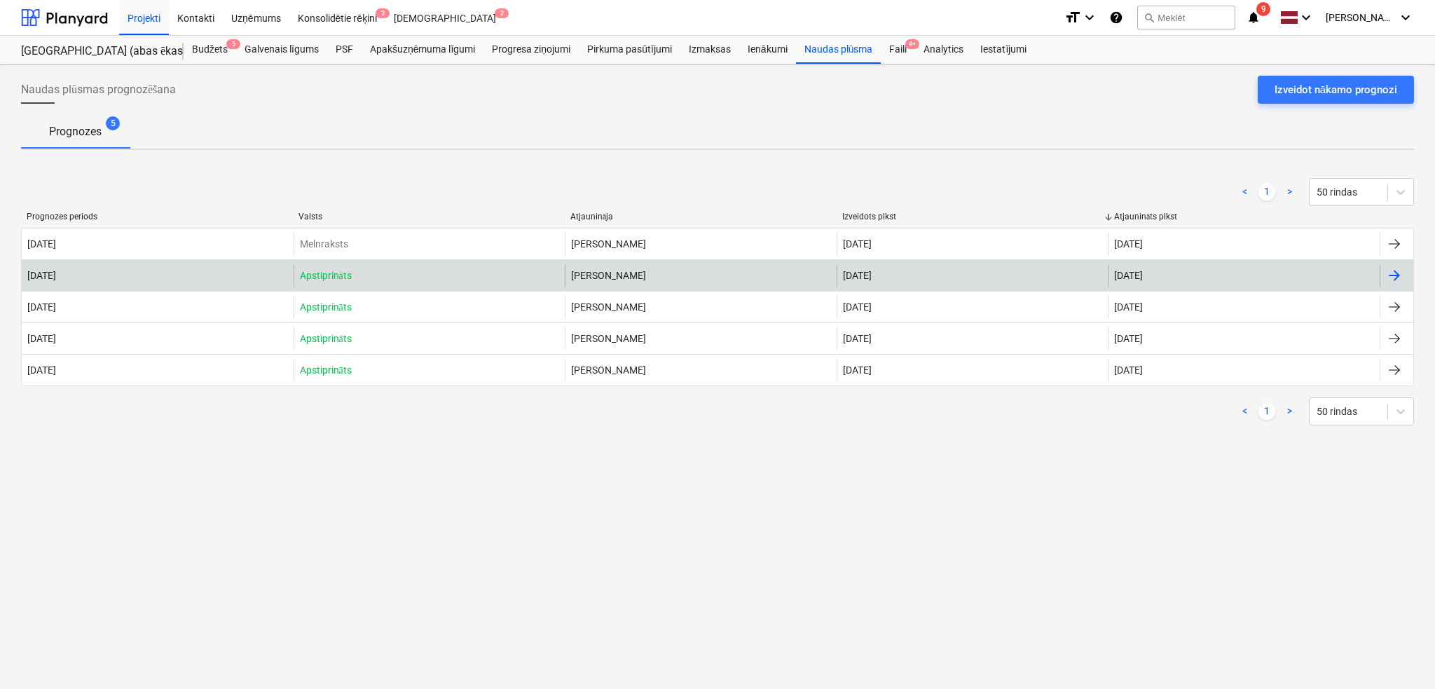
click at [1191, 274] on div at bounding box center [1394, 275] width 17 height 17
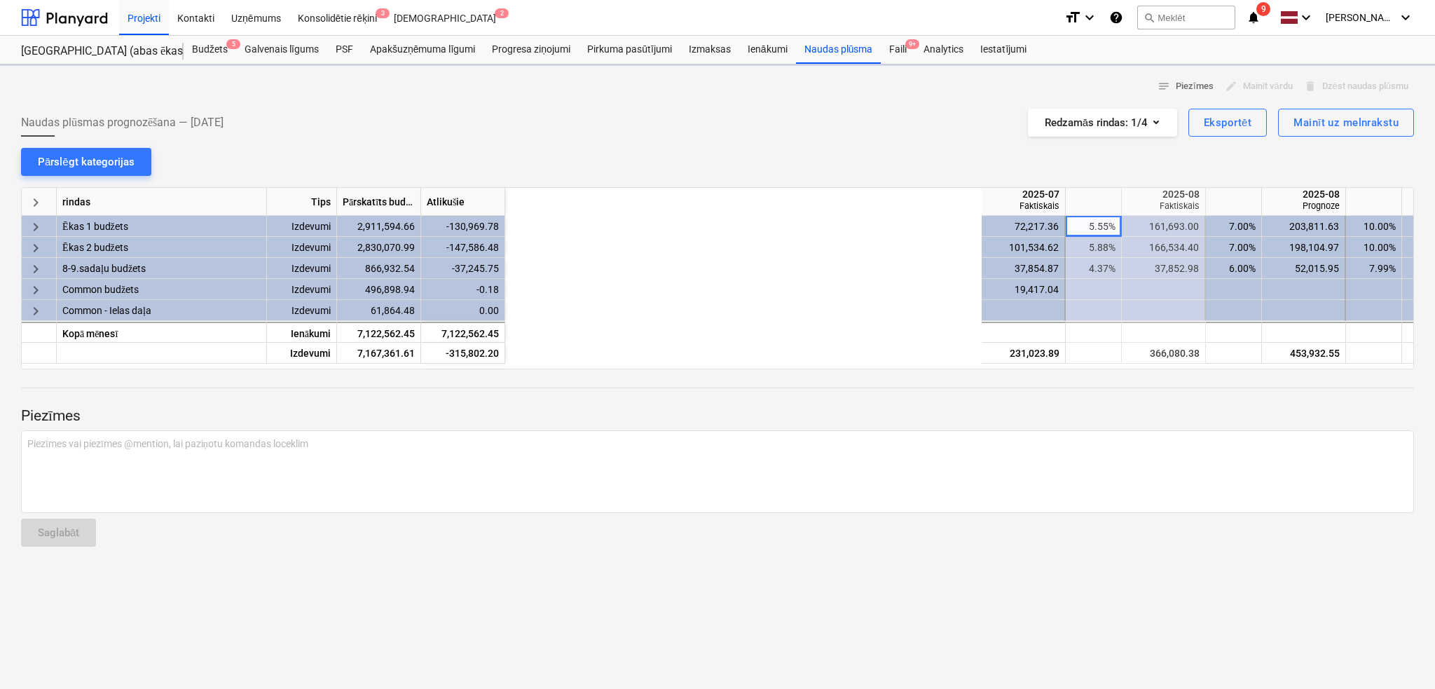
scroll to position [0, 561]
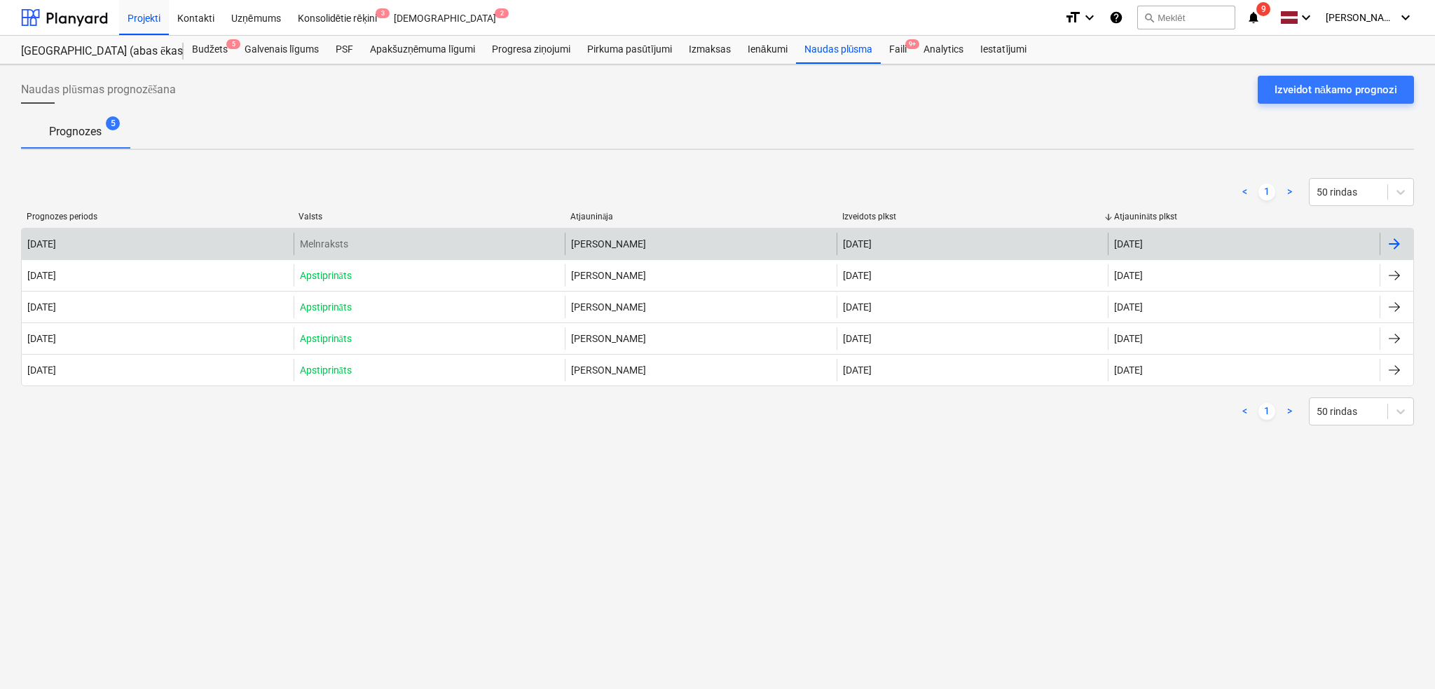
click at [1191, 237] on div at bounding box center [1394, 243] width 17 height 17
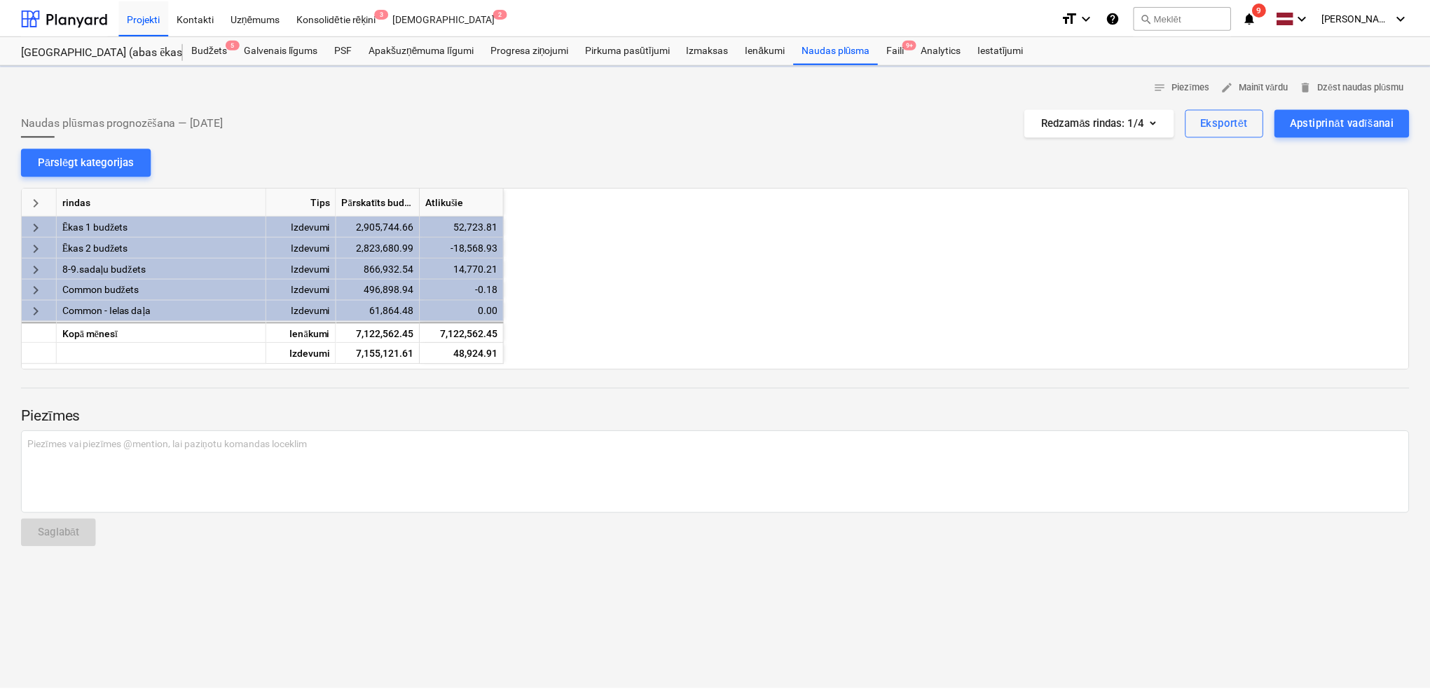
scroll to position [0, 701]
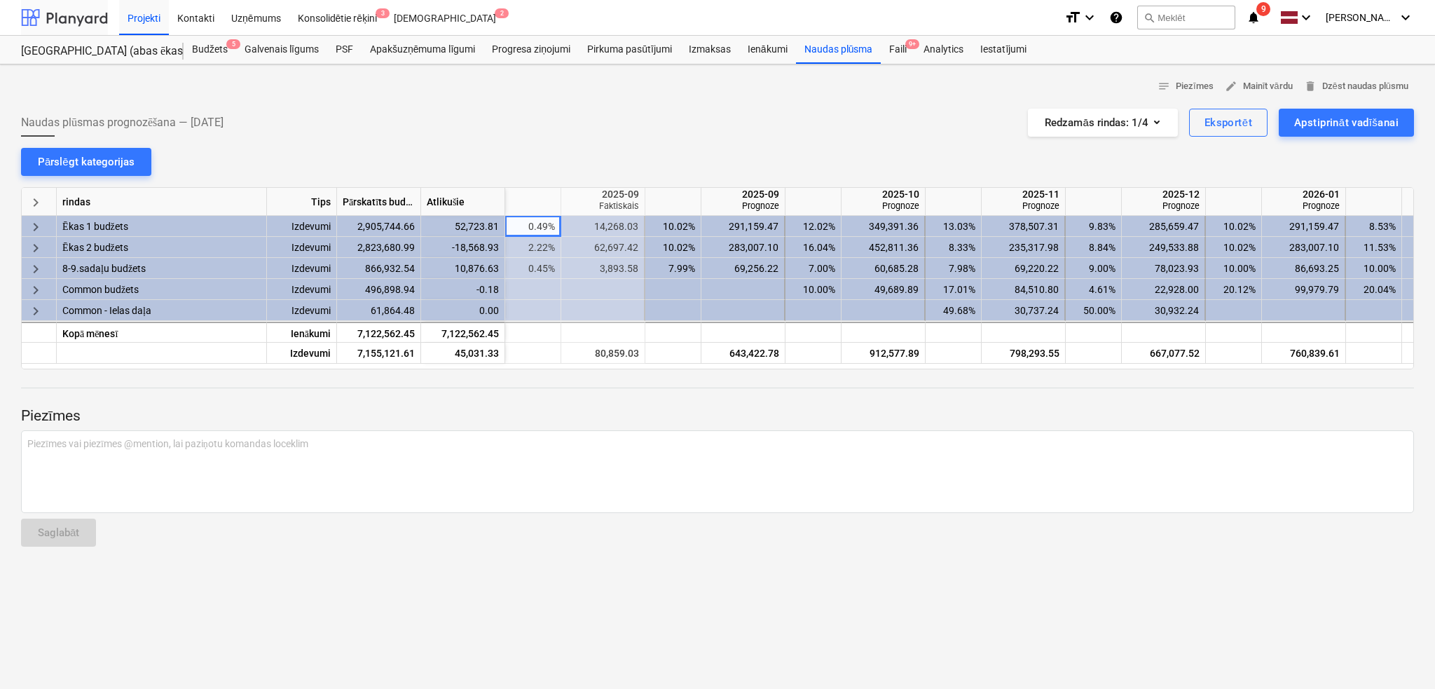
click at [93, 23] on div at bounding box center [64, 17] width 87 height 35
